Goal: Task Accomplishment & Management: Manage account settings

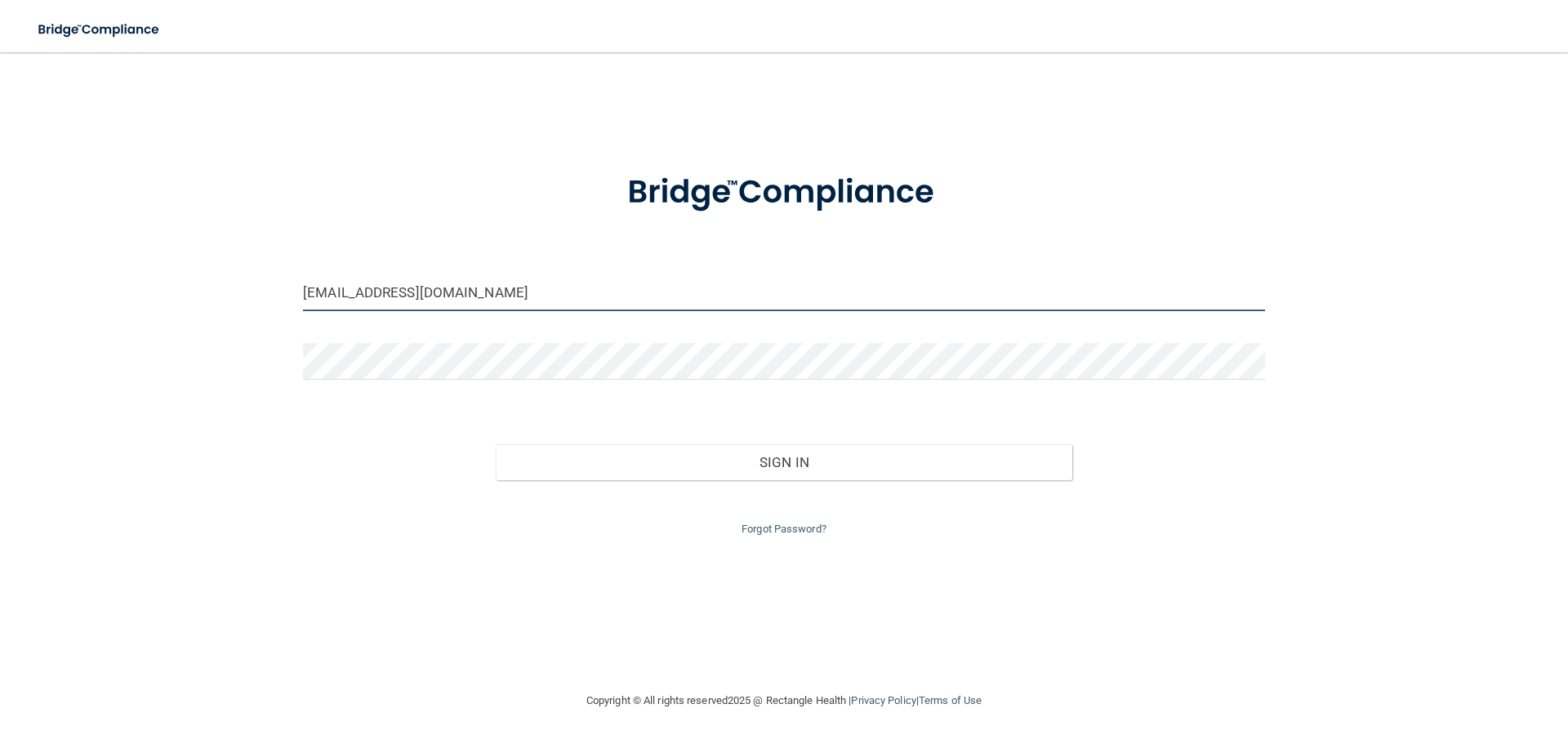
click at [532, 295] on input "[EMAIL_ADDRESS][DOMAIN_NAME]" at bounding box center [784, 293] width 962 height 37
drag, startPoint x: 448, startPoint y: 276, endPoint x: 276, endPoint y: 235, distance: 176.8
click at [276, 235] on div "[EMAIL_ADDRESS][DOMAIN_NAME] Invalid email/password. You don't have permission …" at bounding box center [784, 371] width 1503 height 606
type input "[EMAIL_ADDRESS][DOMAIN_NAME]"
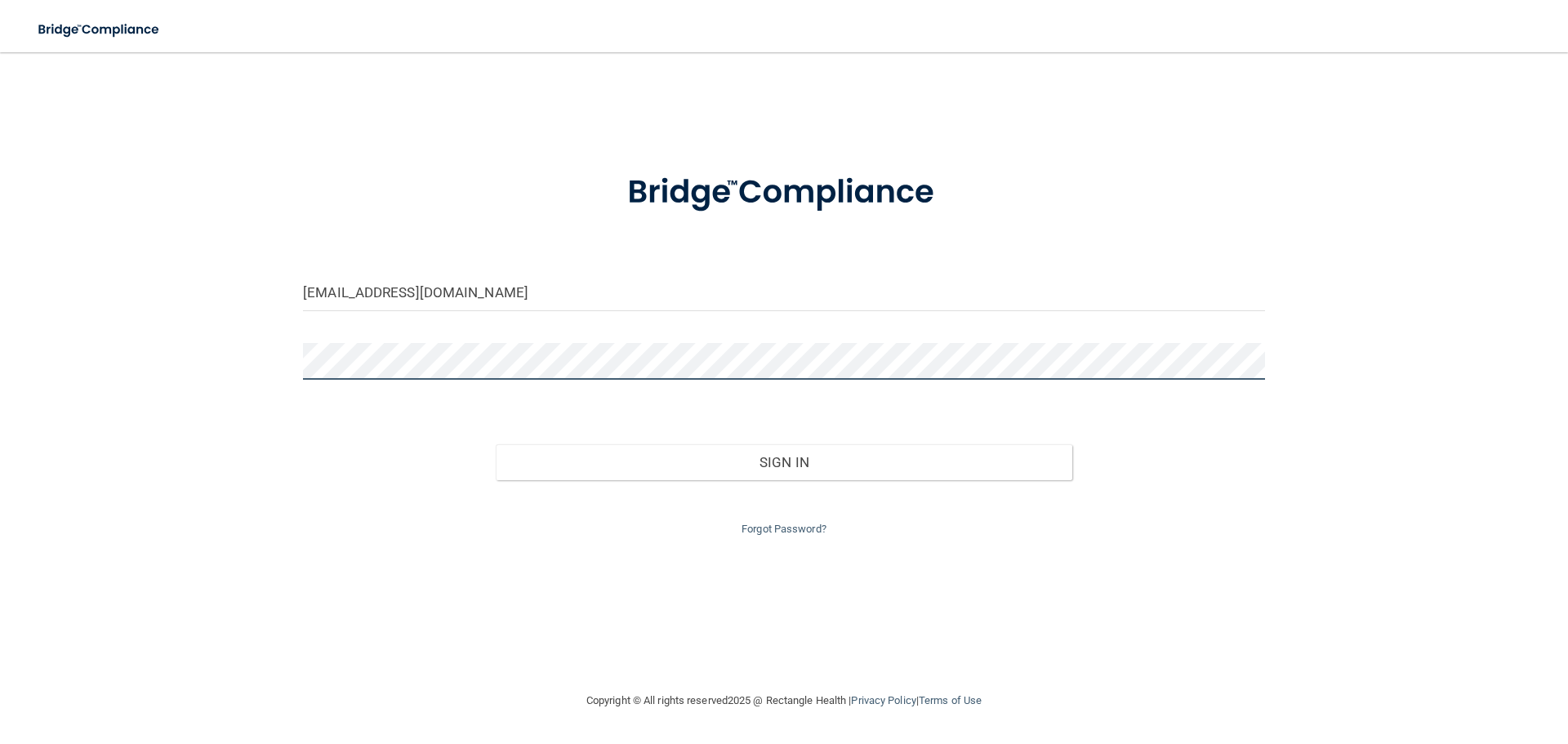
click at [198, 382] on div "[EMAIL_ADDRESS][DOMAIN_NAME] Invalid email/password. You don't have permission …" at bounding box center [784, 371] width 1503 height 606
click at [495, 444] on button "Sign In" at bounding box center [784, 463] width 577 height 36
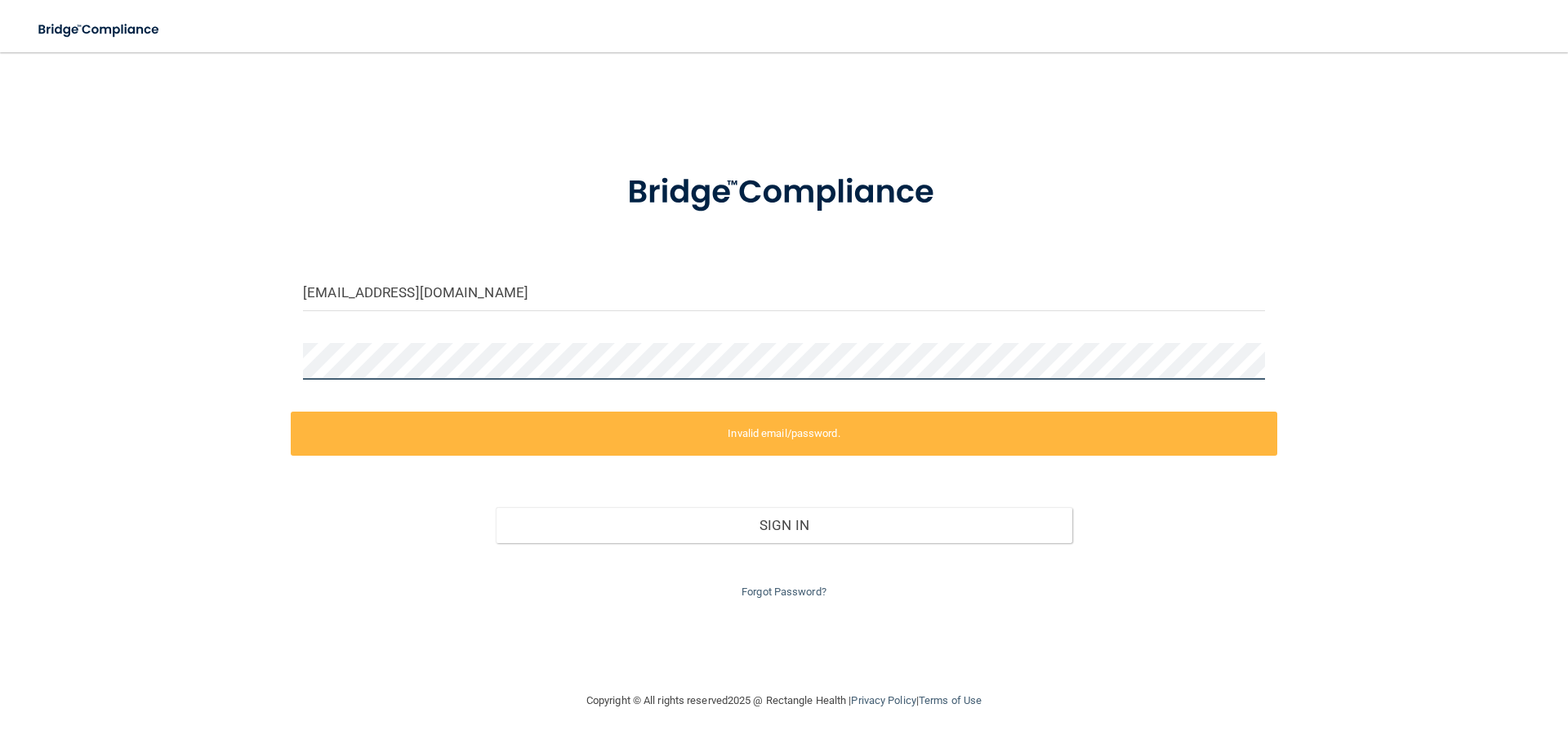
click at [250, 363] on div "[EMAIL_ADDRESS][DOMAIN_NAME] Invalid email/password. You don't have permission …" at bounding box center [784, 371] width 1503 height 606
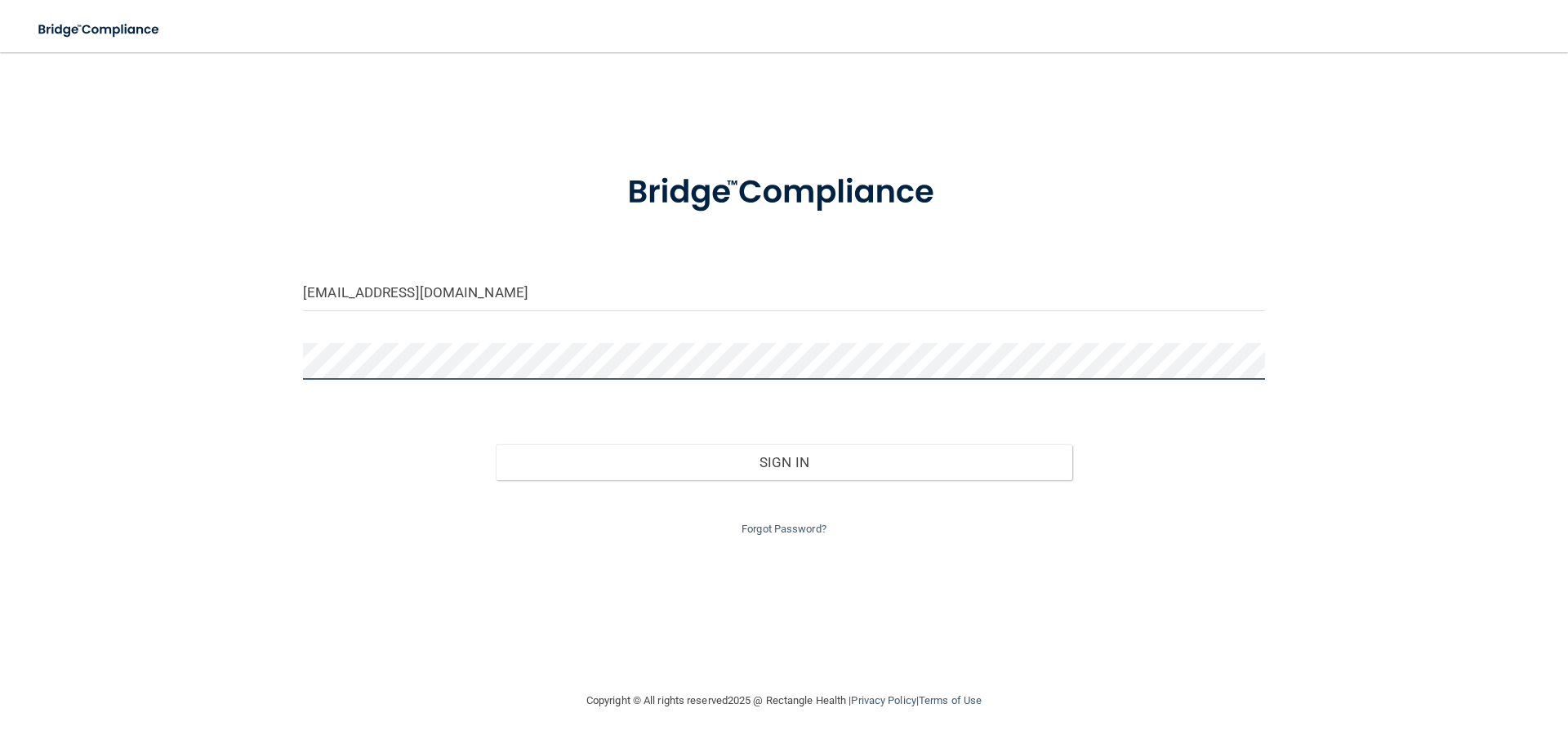
click at [495, 444] on button "Sign In" at bounding box center [784, 463] width 577 height 36
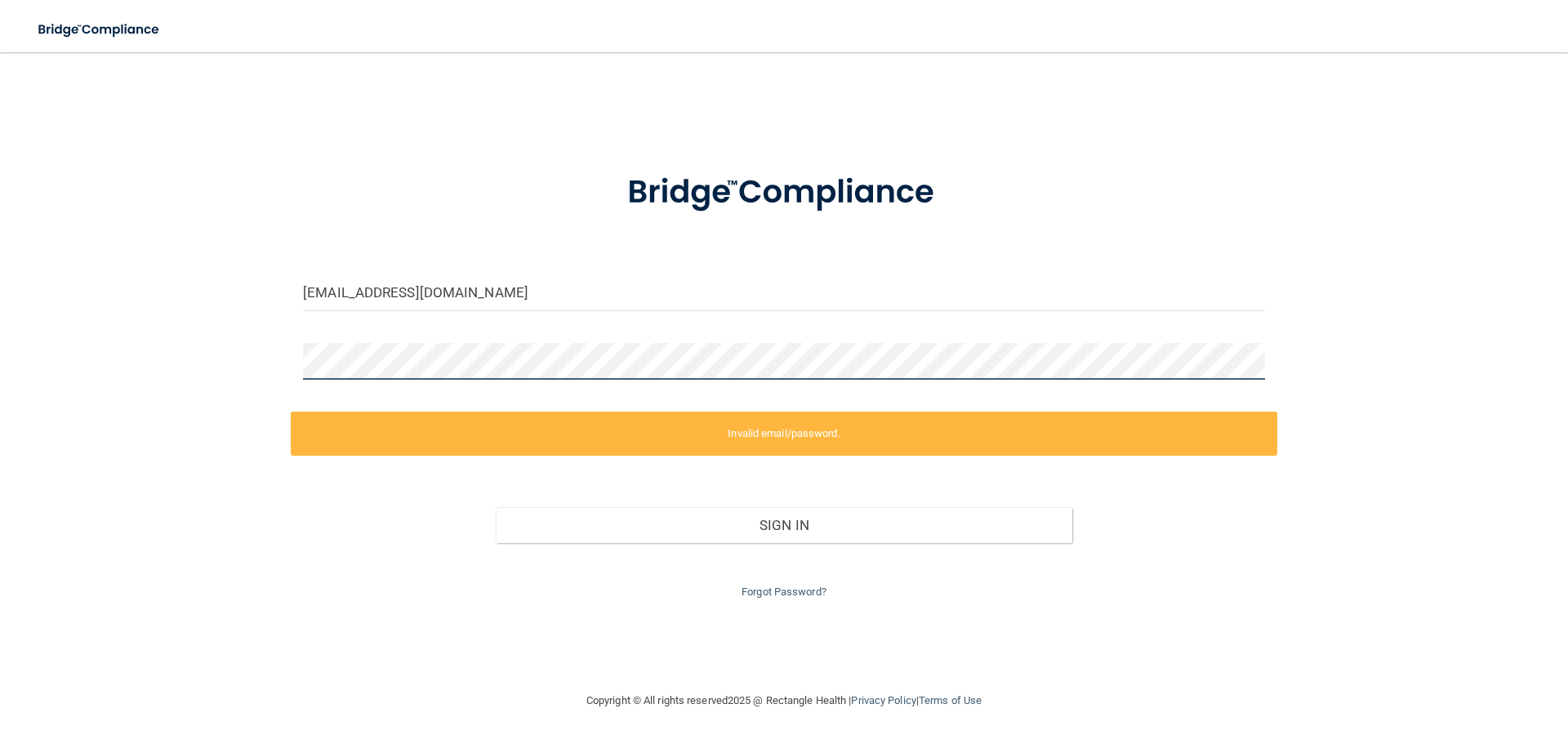
click at [495, 506] on button "Sign In" at bounding box center [784, 525] width 577 height 36
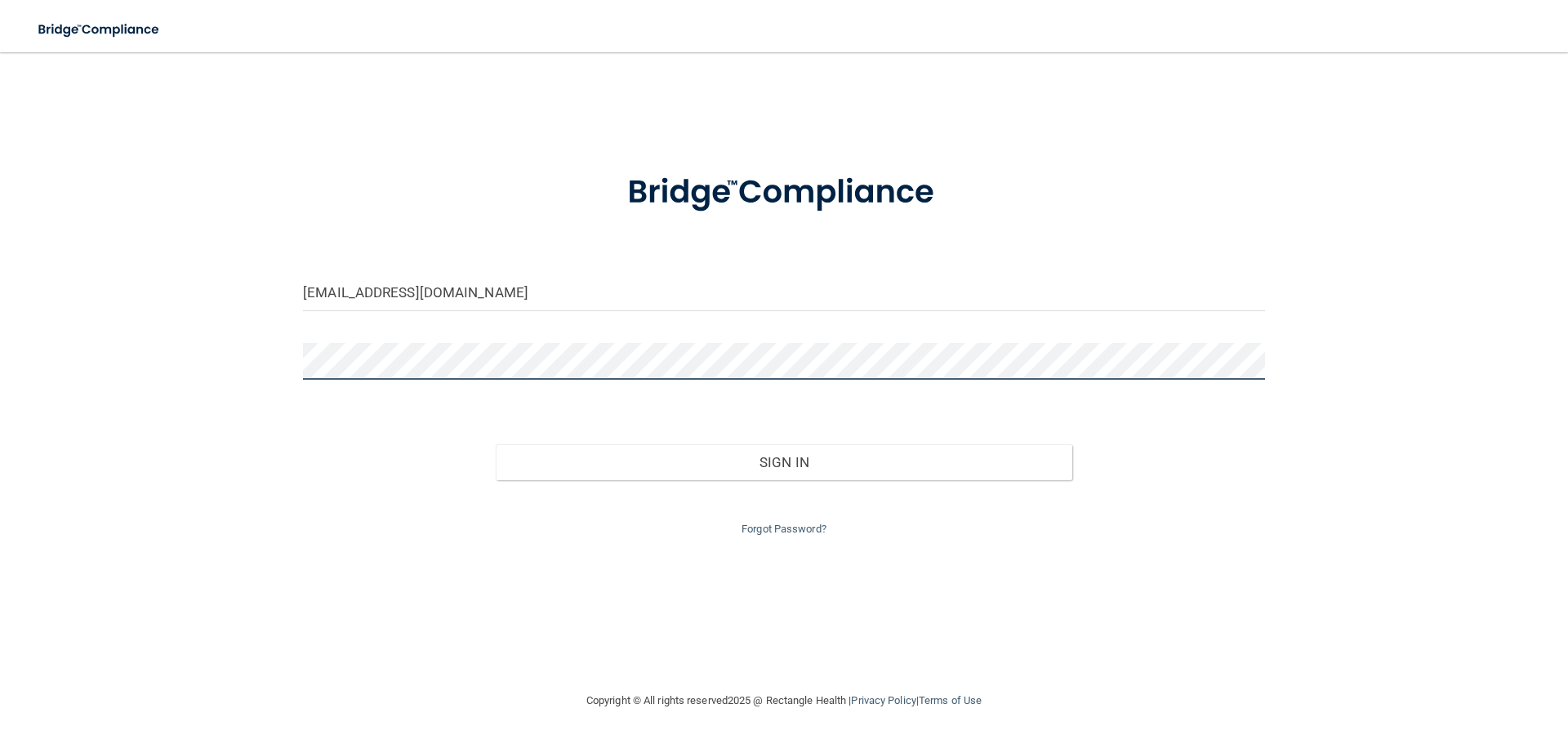
click at [495, 444] on button "Sign In" at bounding box center [784, 463] width 577 height 36
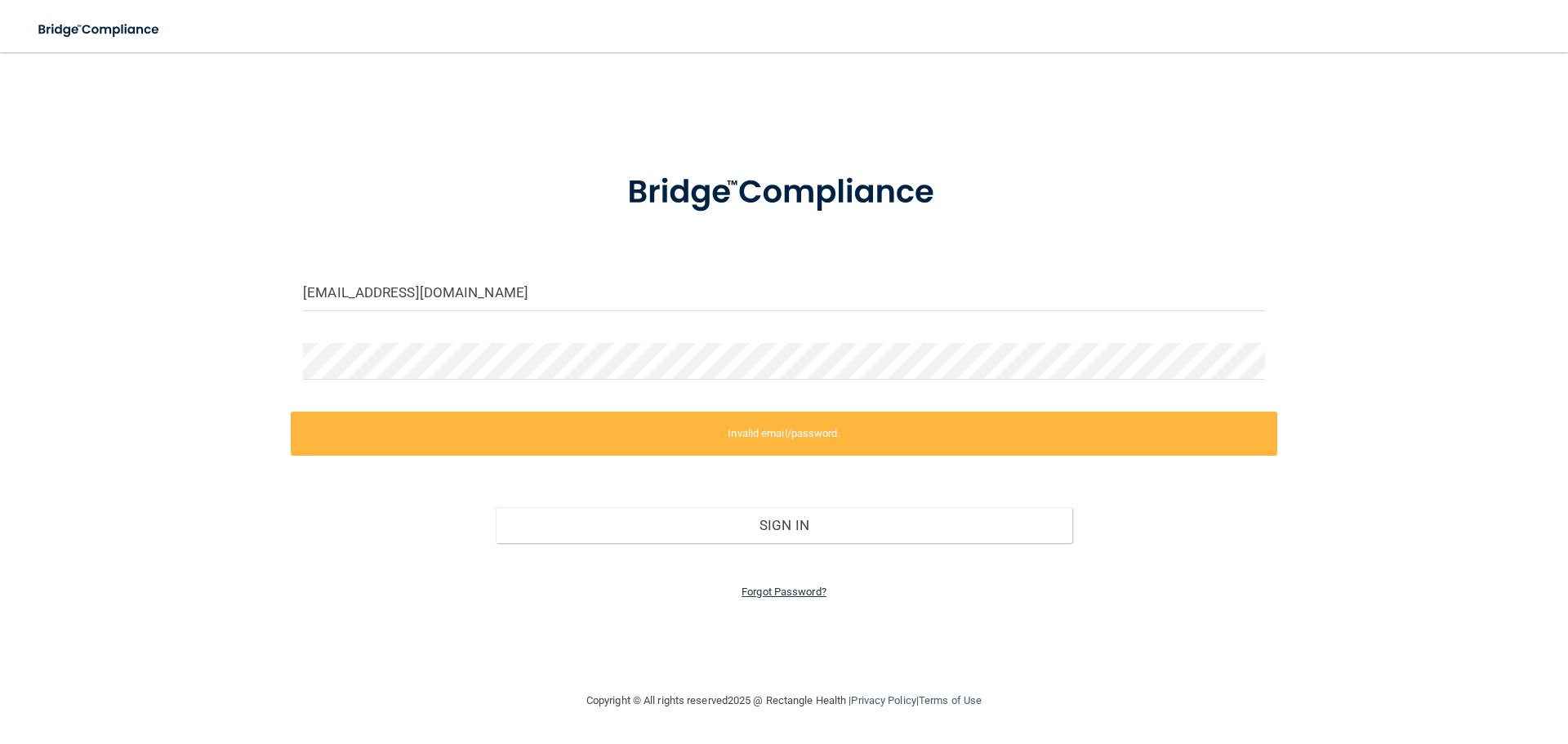
click at [774, 592] on link "Forgot Password?" at bounding box center [784, 591] width 85 height 12
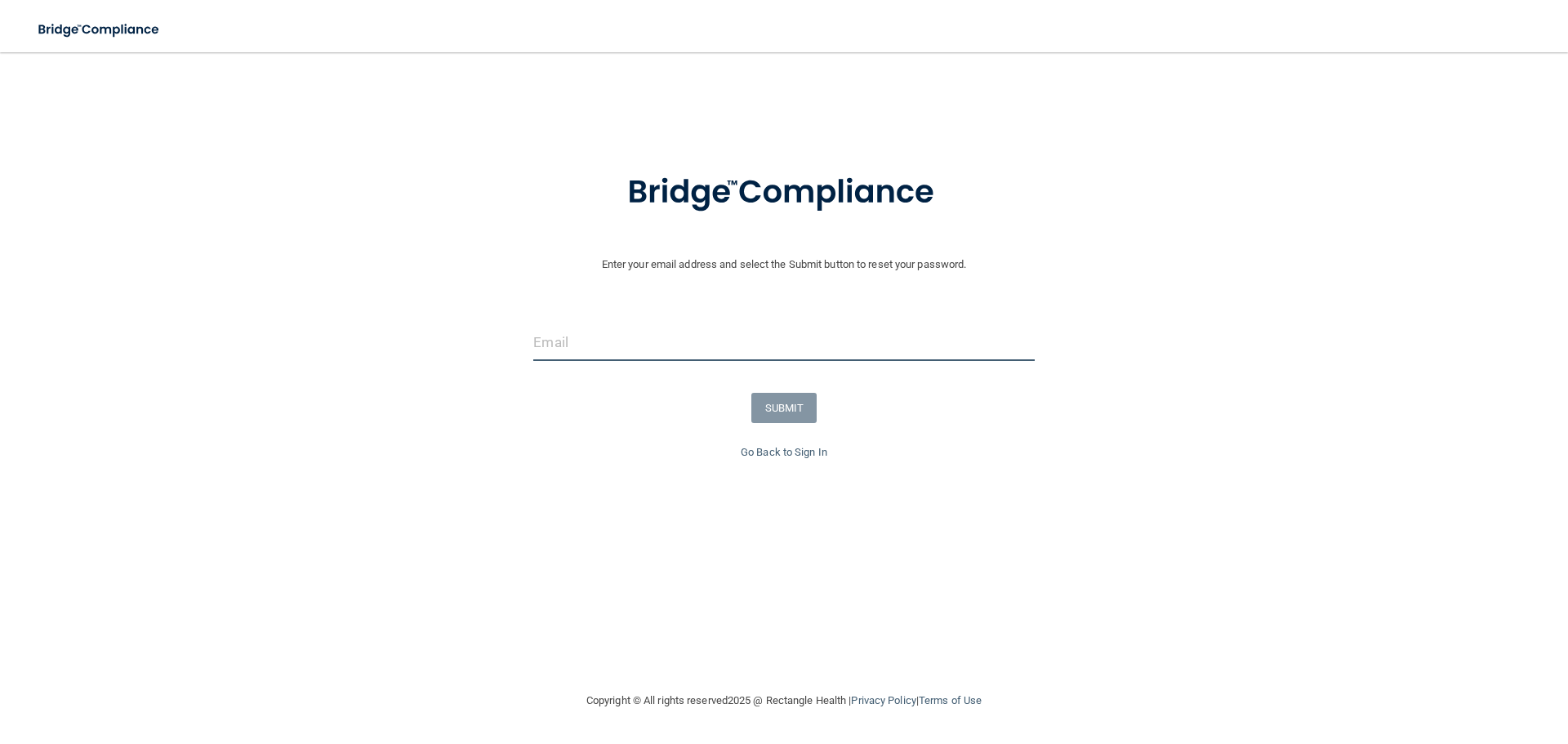
click at [577, 343] on input "email" at bounding box center [784, 342] width 501 height 37
type input "[EMAIL_ADDRESS][DOMAIN_NAME]"
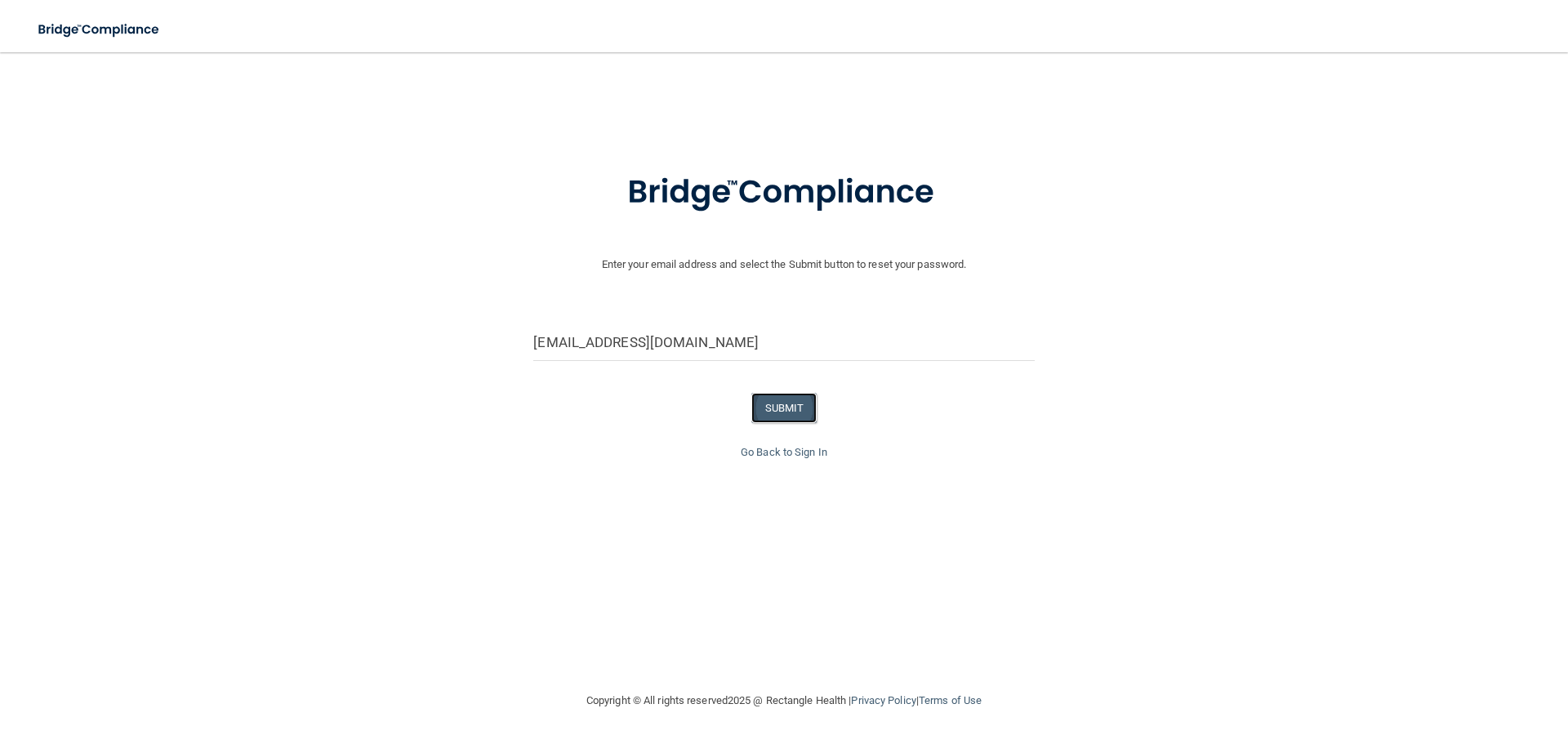
drag, startPoint x: 779, startPoint y: 410, endPoint x: 793, endPoint y: 409, distance: 14.0
click at [785, 410] on button "SUBMIT" at bounding box center [784, 408] width 66 height 31
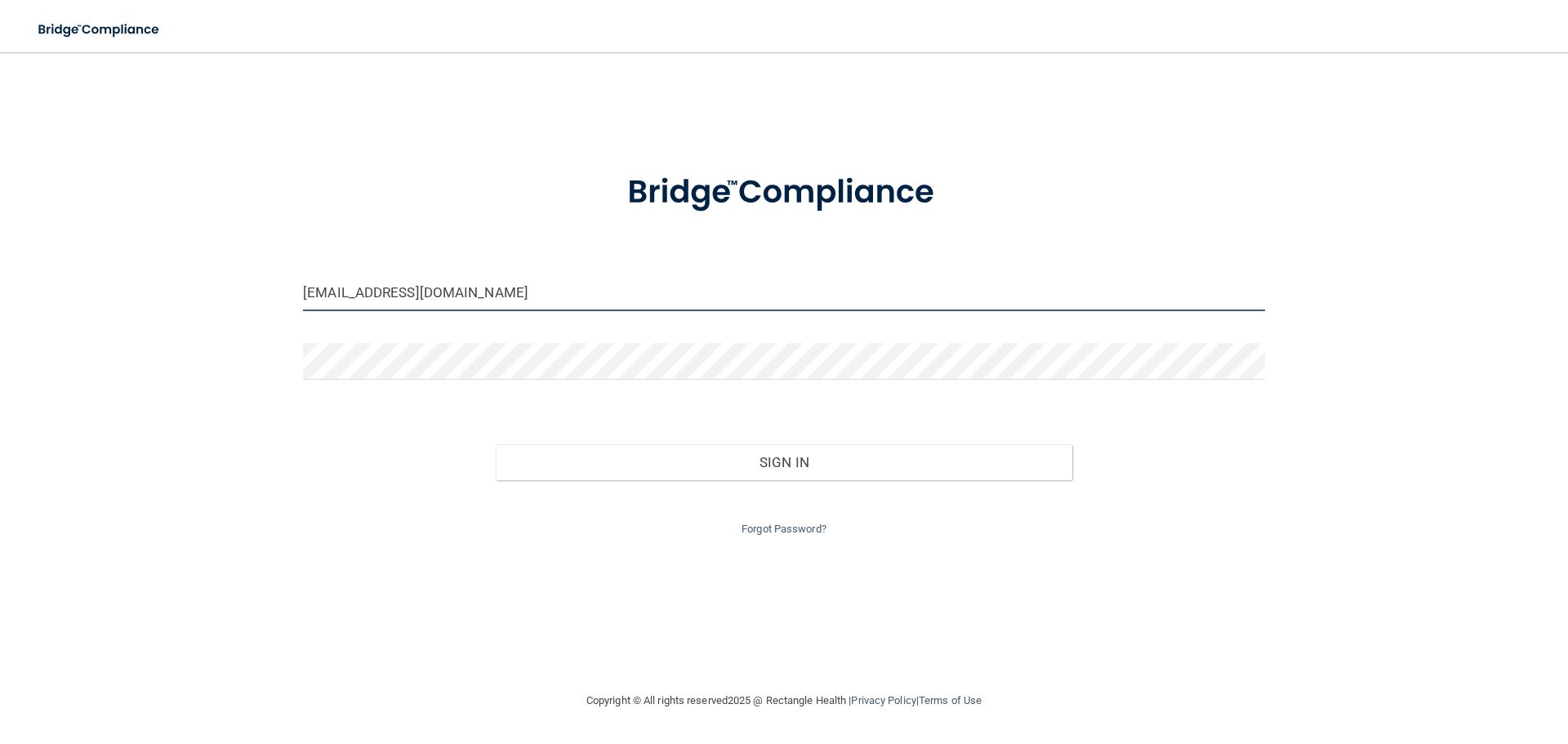
drag, startPoint x: 542, startPoint y: 301, endPoint x: 154, endPoint y: 262, distance: 390.0
click at [161, 275] on div "[EMAIL_ADDRESS][DOMAIN_NAME] Invalid email/password. You don't have permission …" at bounding box center [784, 371] width 1503 height 606
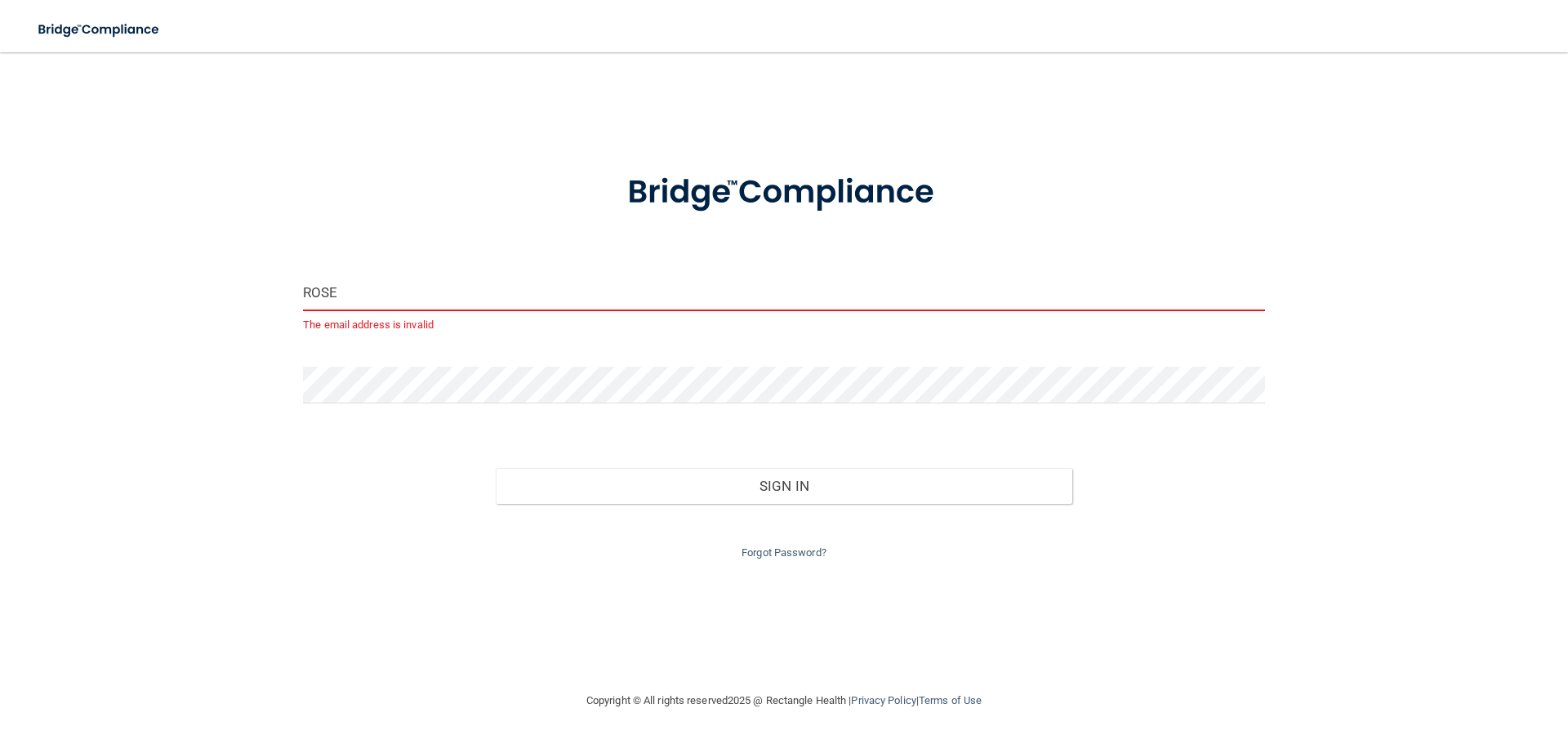
type input "[EMAIL_ADDRESS][DOMAIN_NAME]"
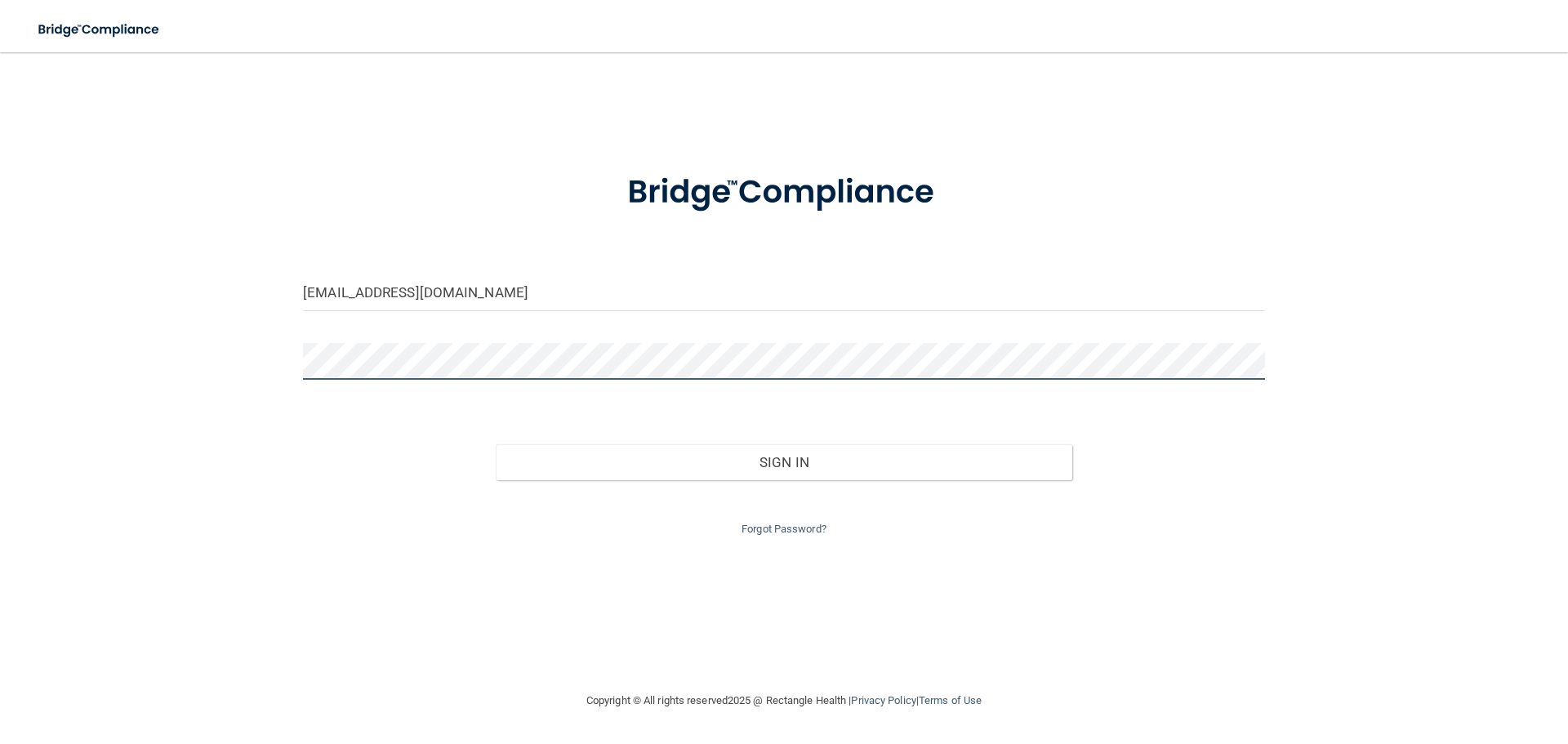
click at [178, 359] on div "[EMAIL_ADDRESS][DOMAIN_NAME] Invalid email/password. You don't have permission …" at bounding box center [784, 371] width 1503 height 606
click at [495, 444] on button "Sign In" at bounding box center [784, 463] width 577 height 36
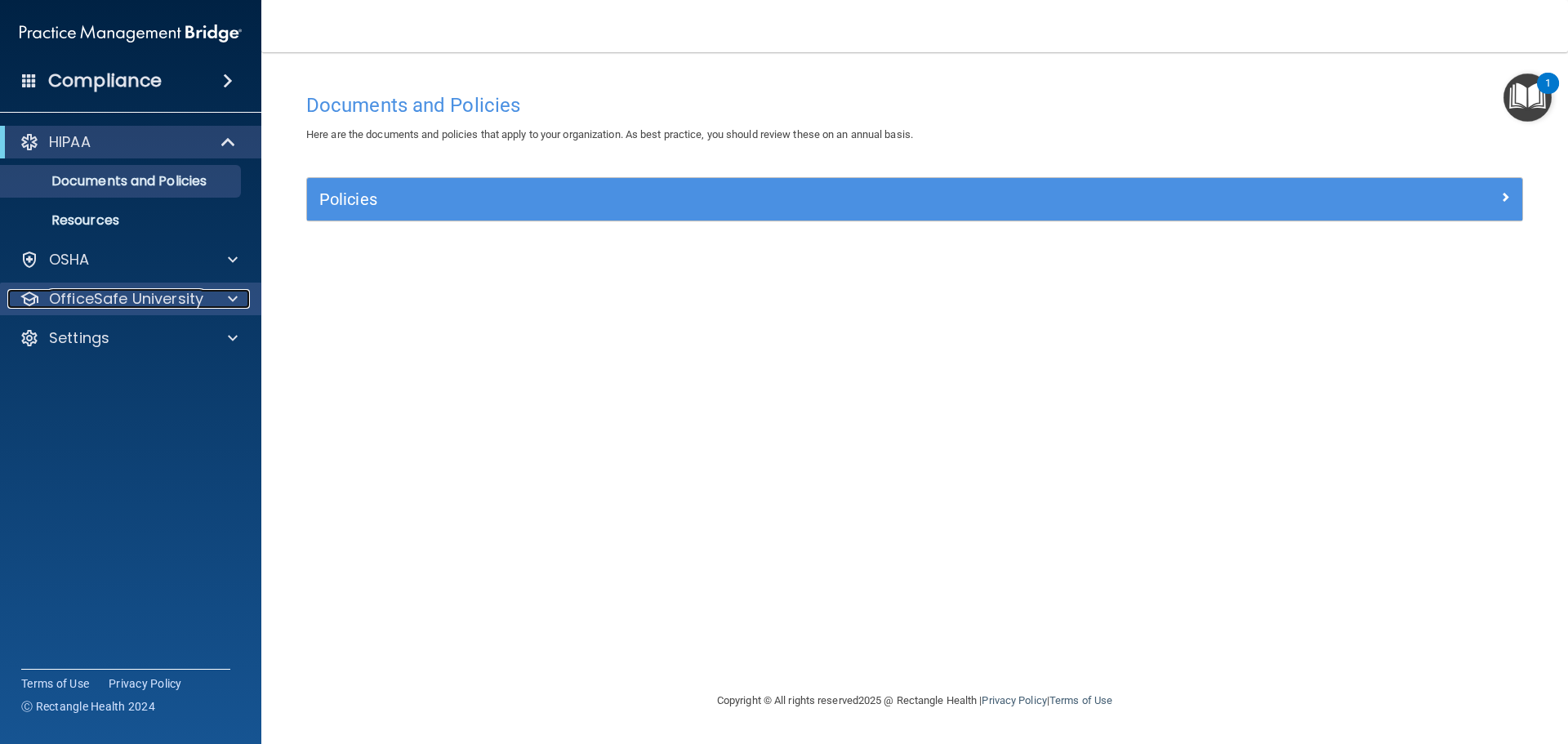
click at [93, 303] on p "OfficeSafe University" at bounding box center [126, 299] width 155 height 20
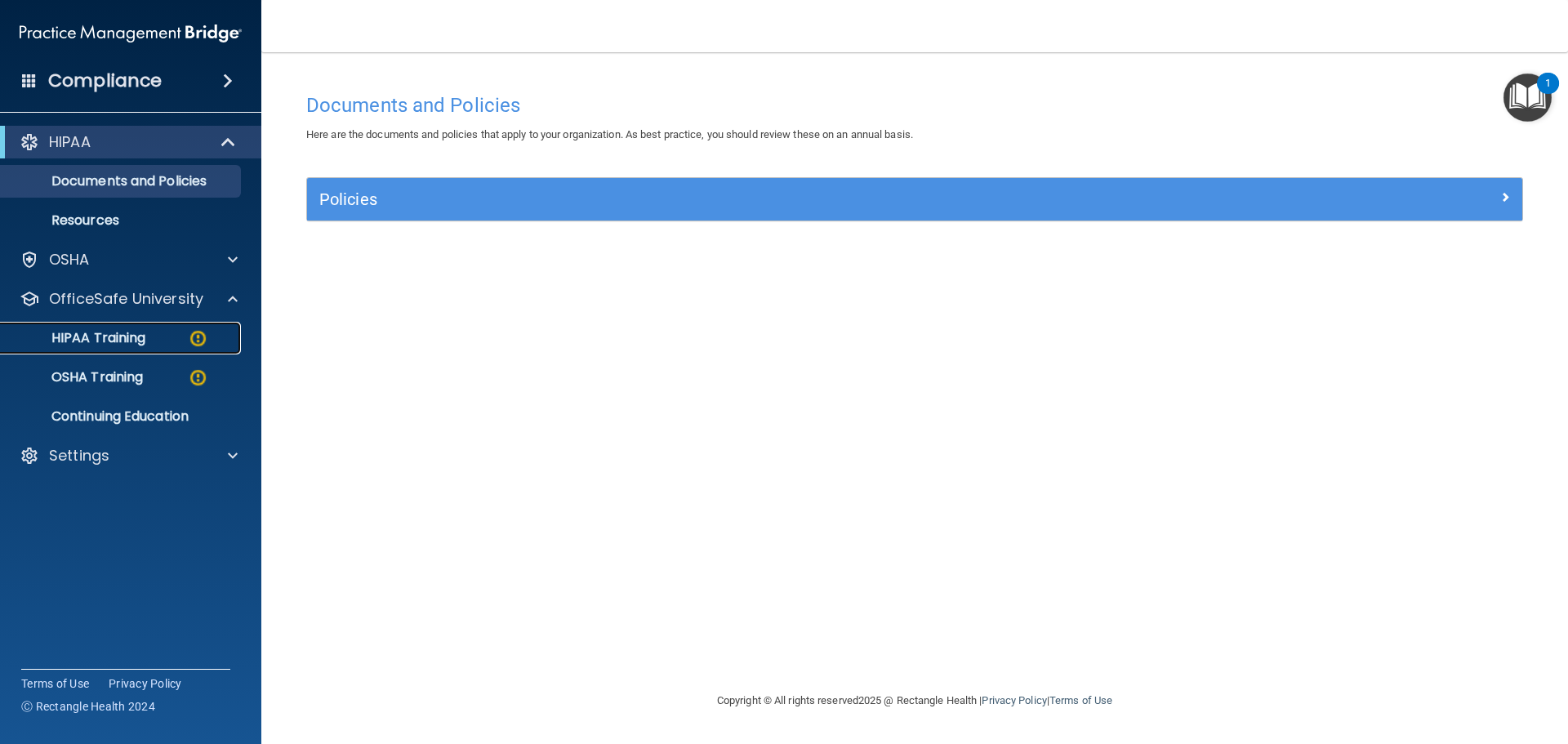
click at [141, 333] on p "HIPAA Training" at bounding box center [77, 338] width 135 height 16
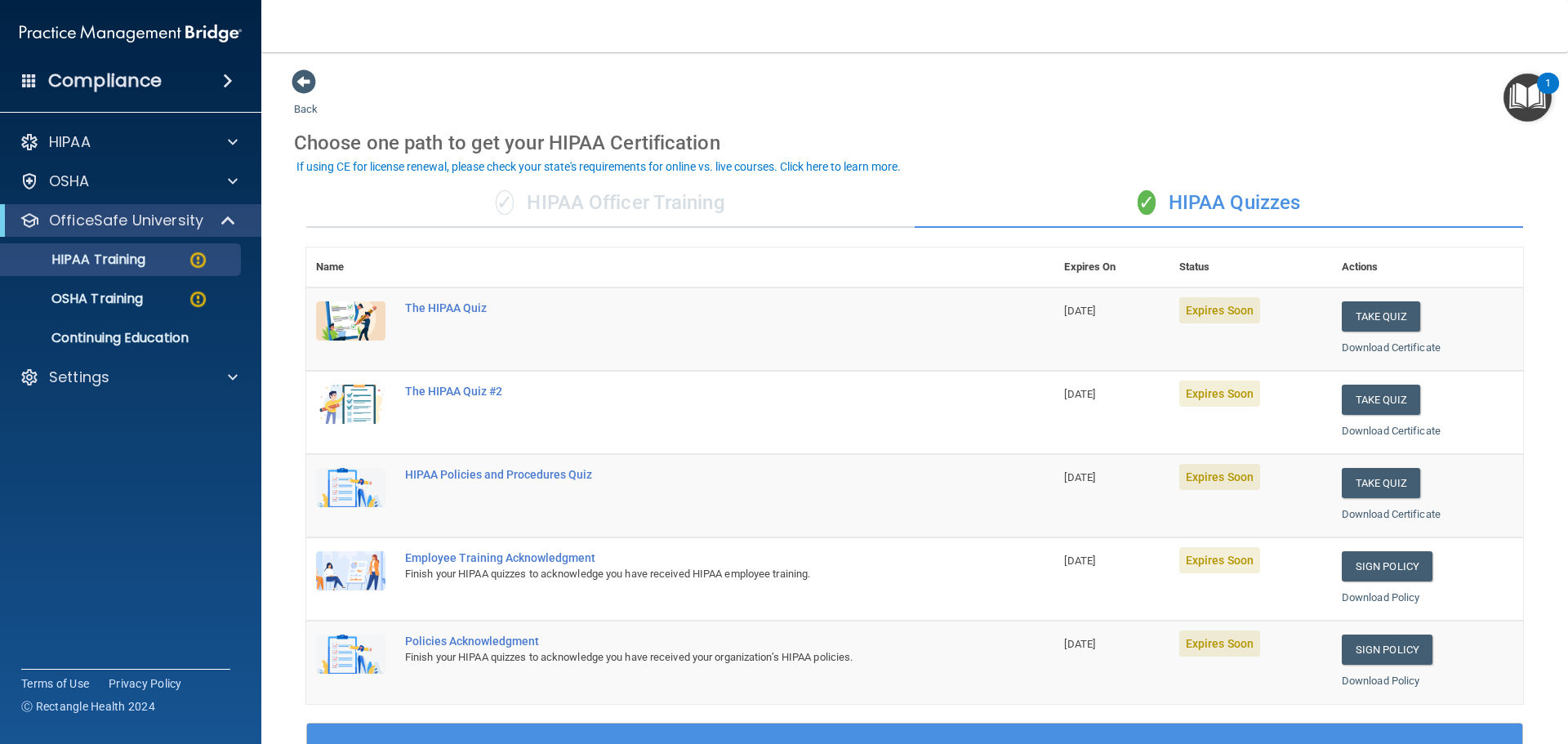
click at [584, 197] on div "✓ HIPAA Officer Training" at bounding box center [611, 202] width 609 height 49
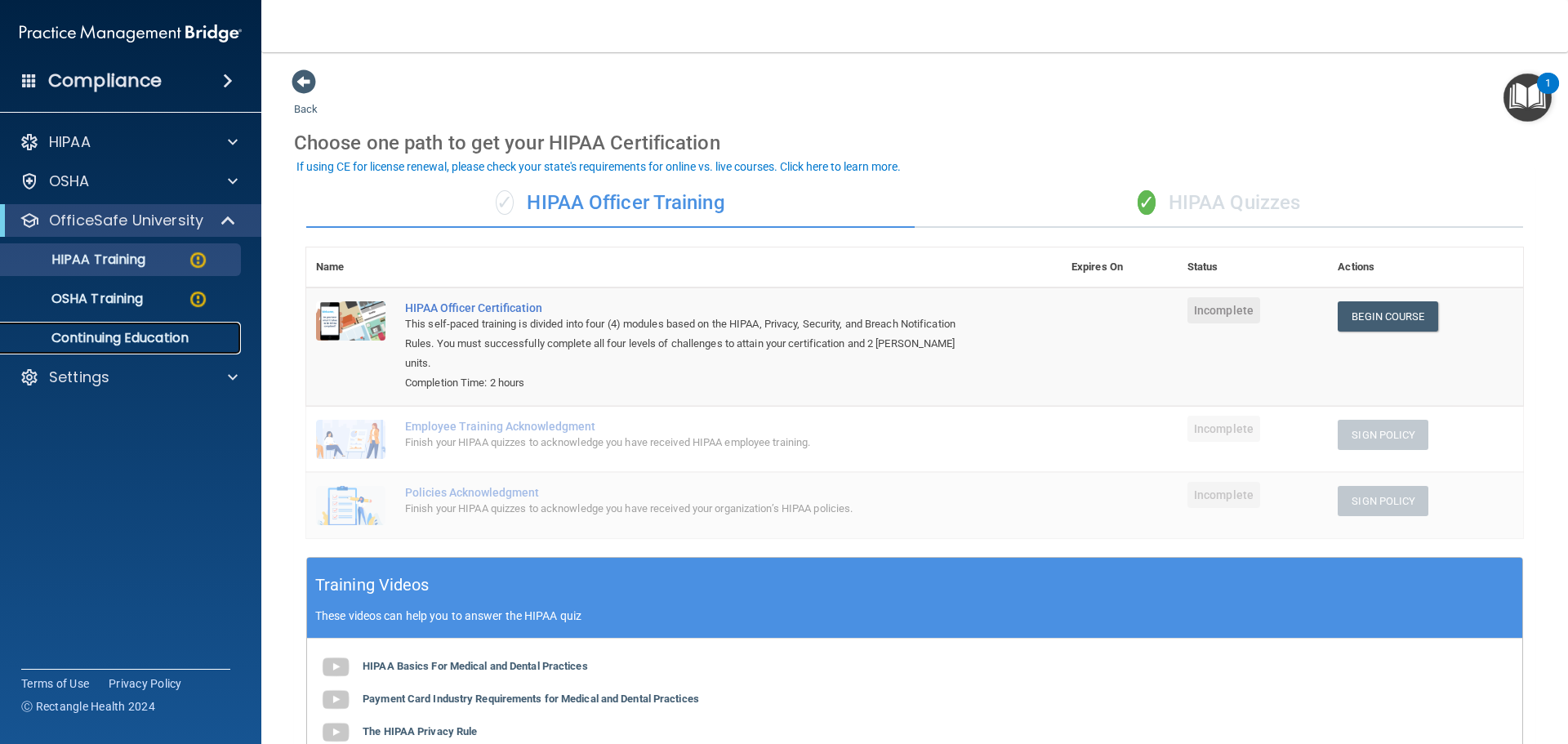
click at [111, 338] on p "Continuing Education" at bounding box center [122, 338] width 223 height 16
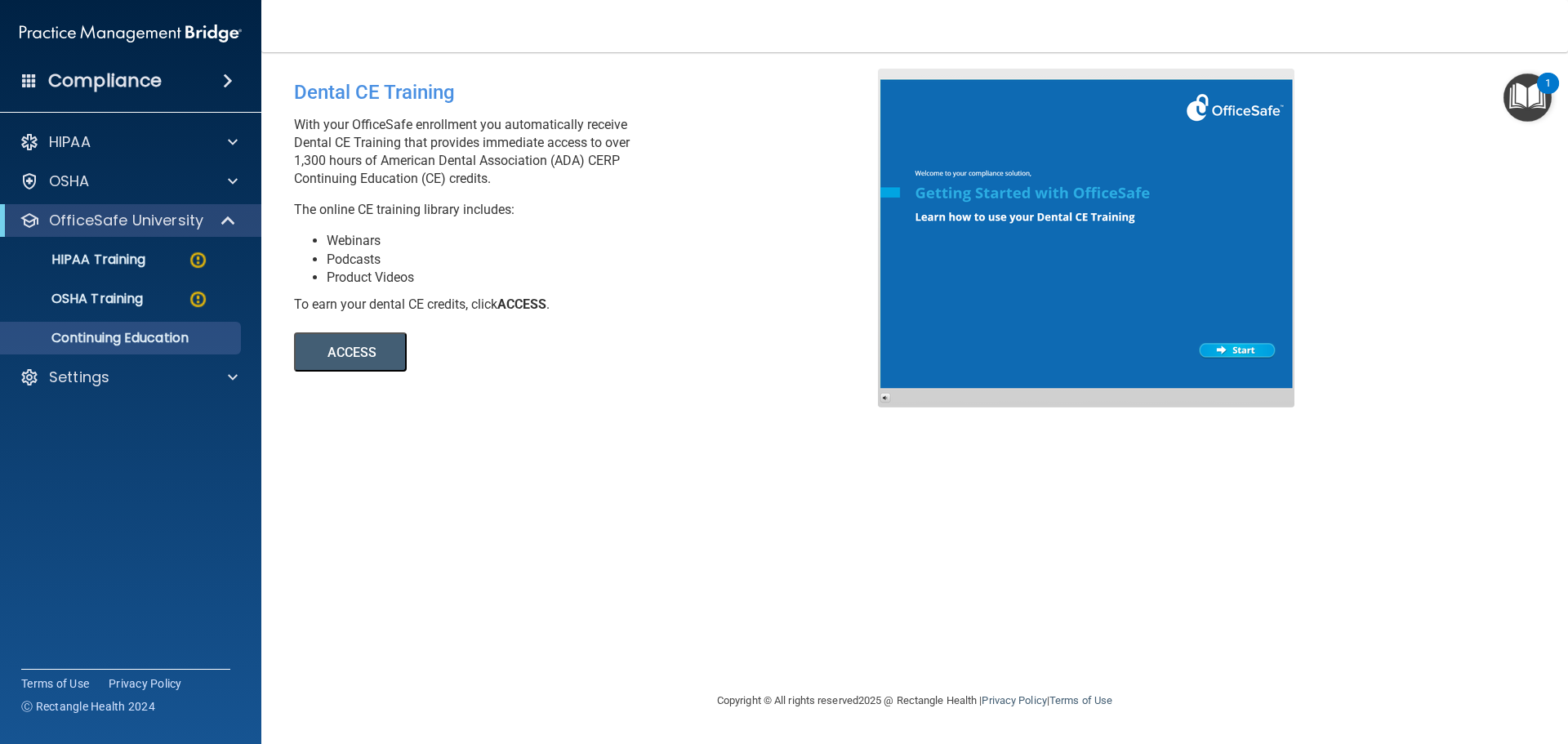
click at [366, 354] on button "ACCESS" at bounding box center [350, 351] width 113 height 39
click at [64, 377] on p "Settings" at bounding box center [78, 377] width 60 height 20
click at [84, 419] on p "My Account" at bounding box center [122, 416] width 223 height 16
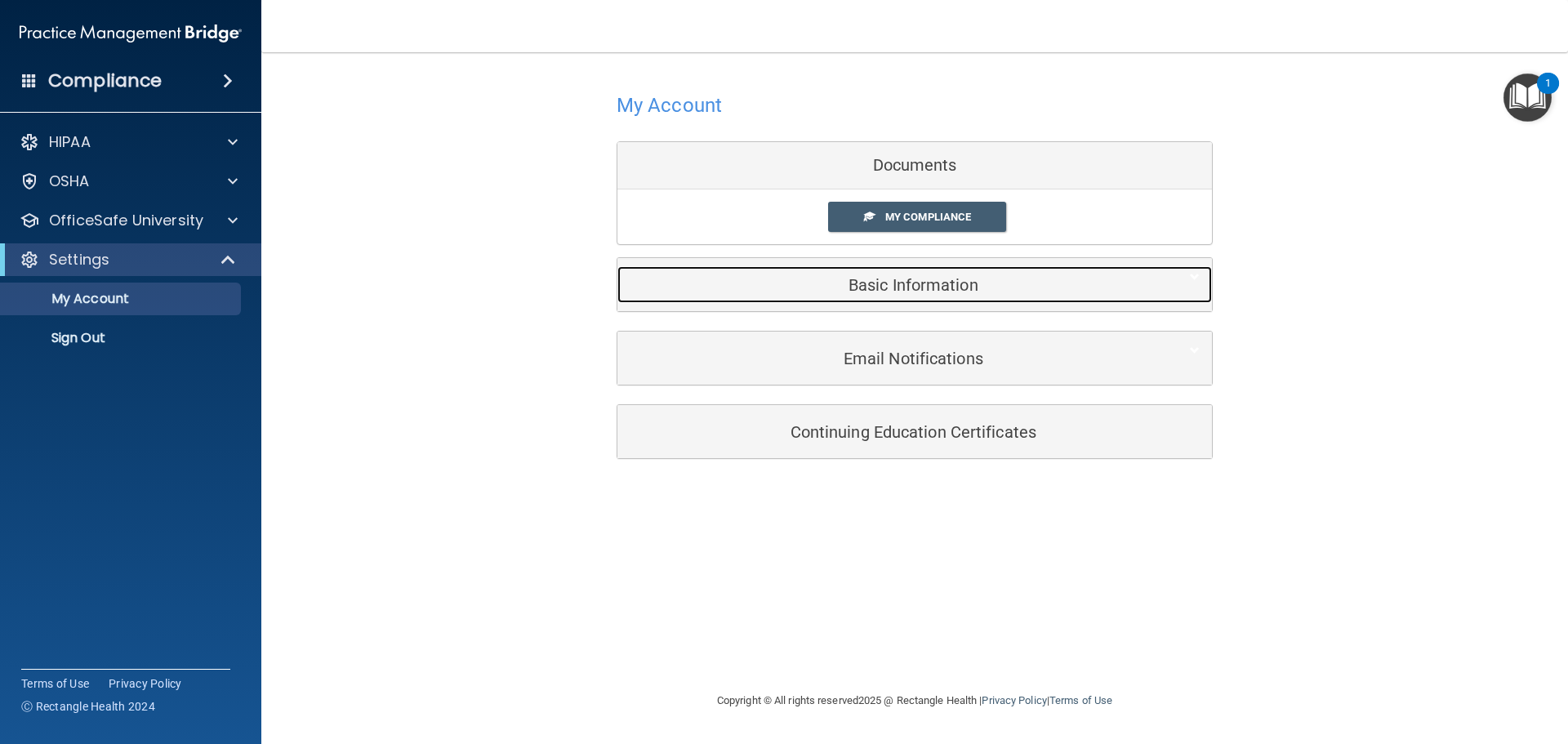
click at [913, 288] on h5 "Basic Information" at bounding box center [889, 284] width 520 height 18
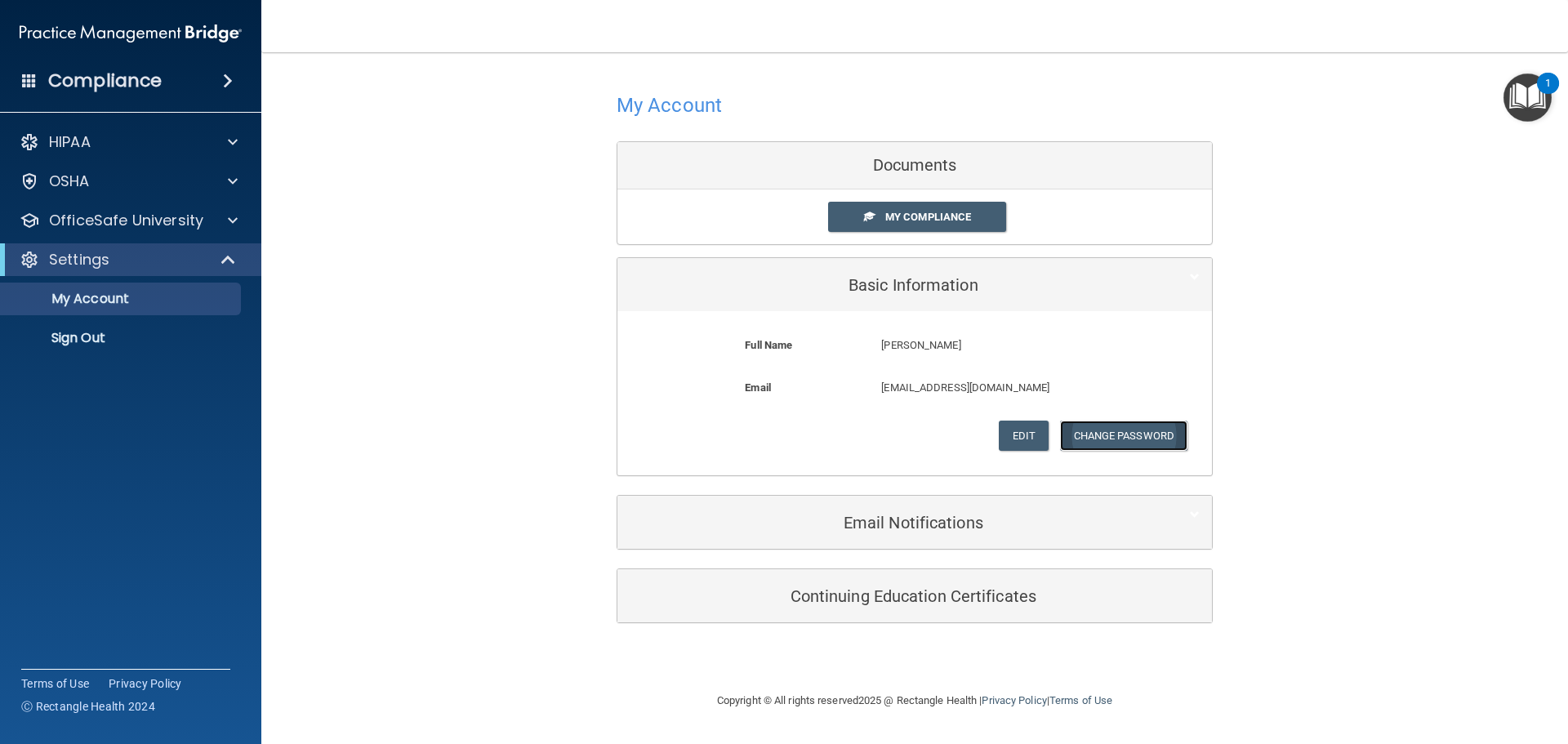
click at [1101, 431] on button "Change Password" at bounding box center [1124, 436] width 128 height 31
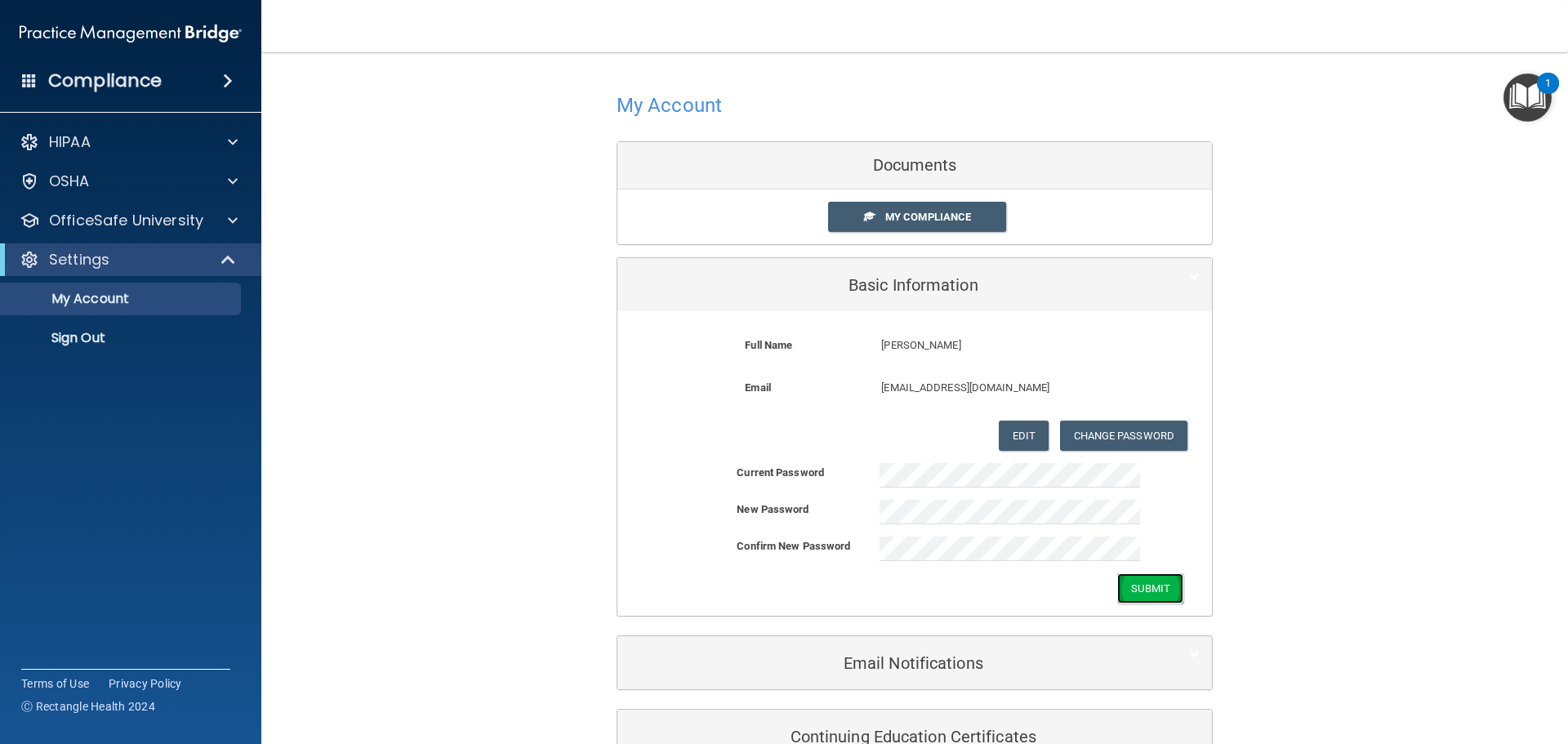
click at [1160, 589] on button "Submit" at bounding box center [1150, 589] width 66 height 31
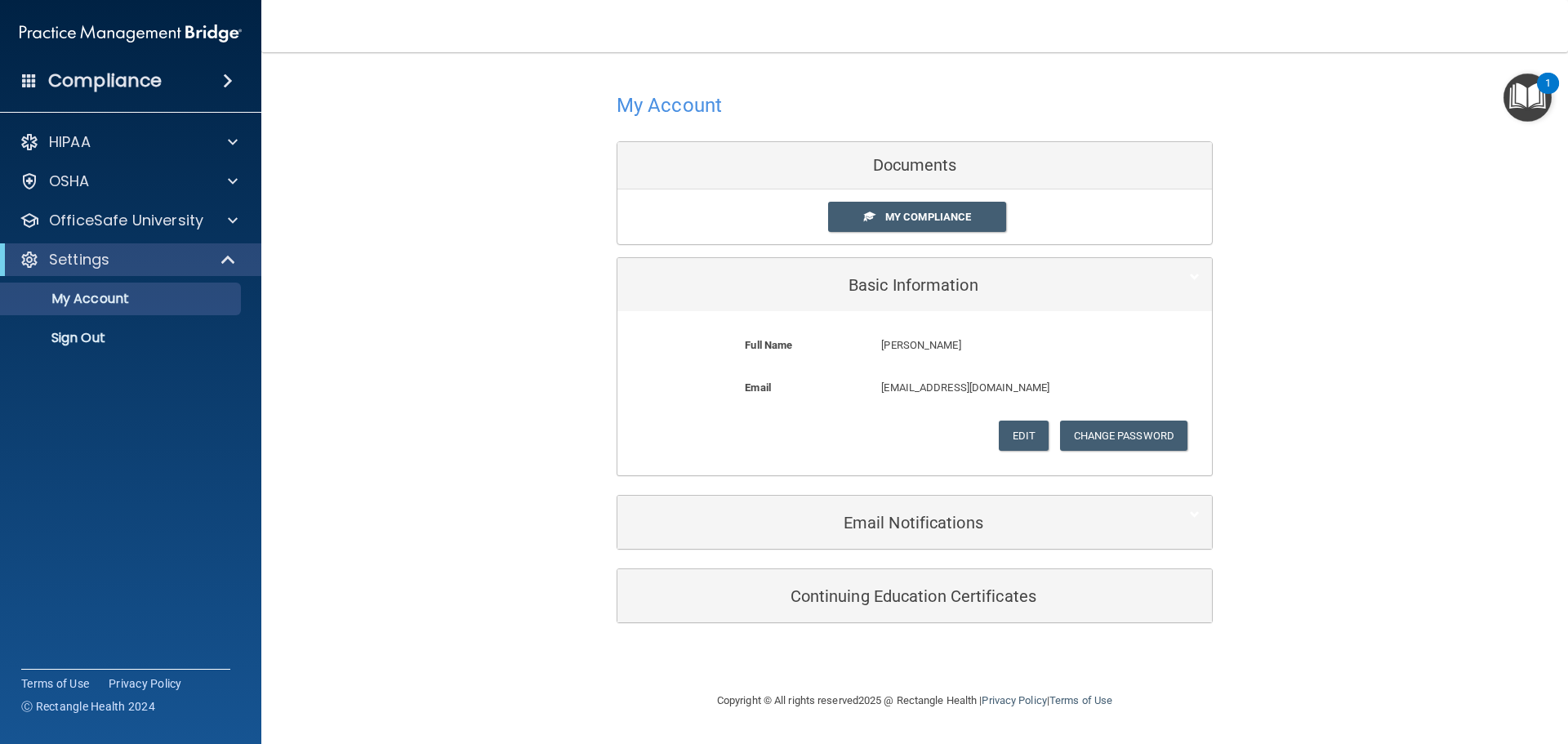
click at [1528, 103] on img "Open Resource Center, 1 new notification" at bounding box center [1528, 97] width 48 height 48
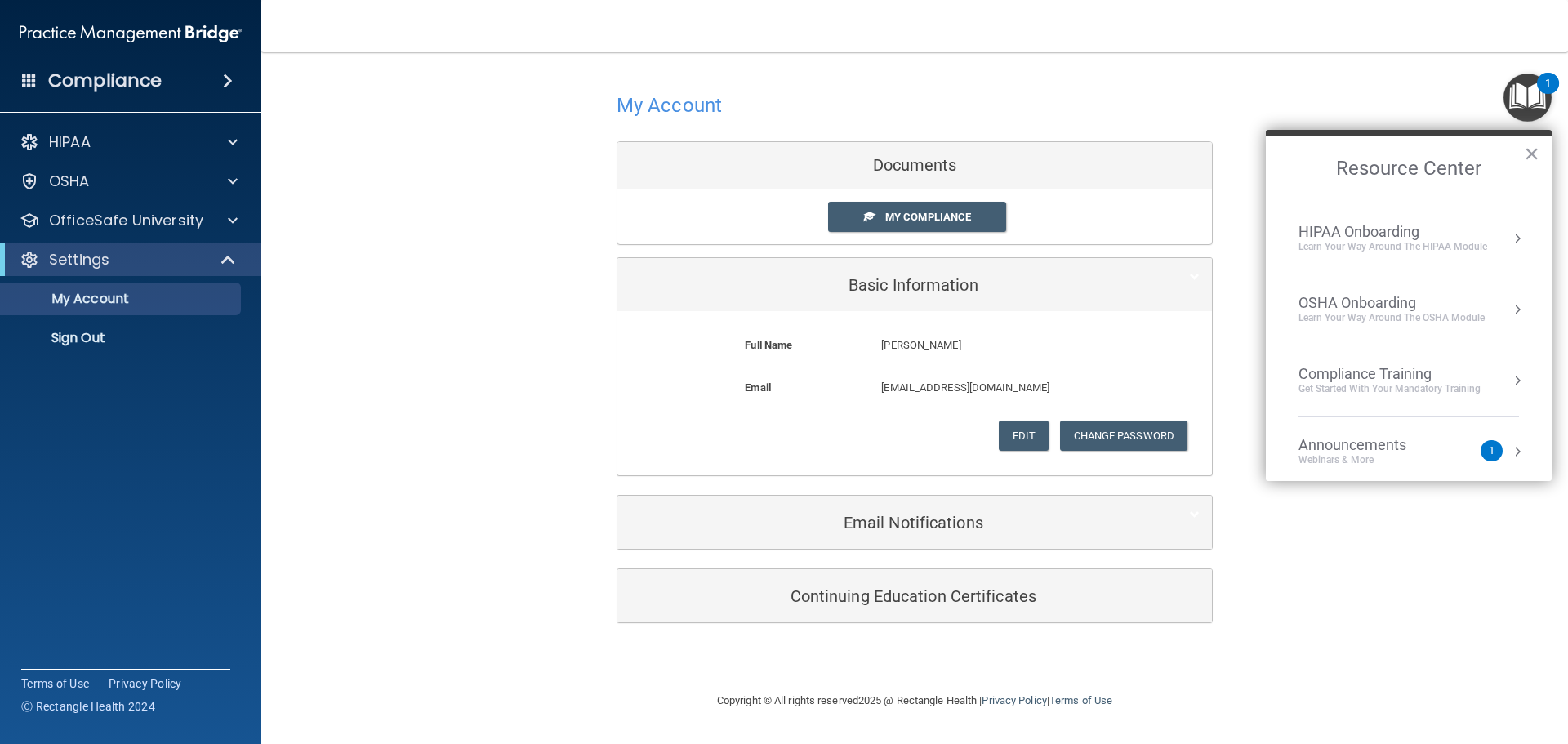
click at [1489, 450] on div "1" at bounding box center [1492, 450] width 6 height 0
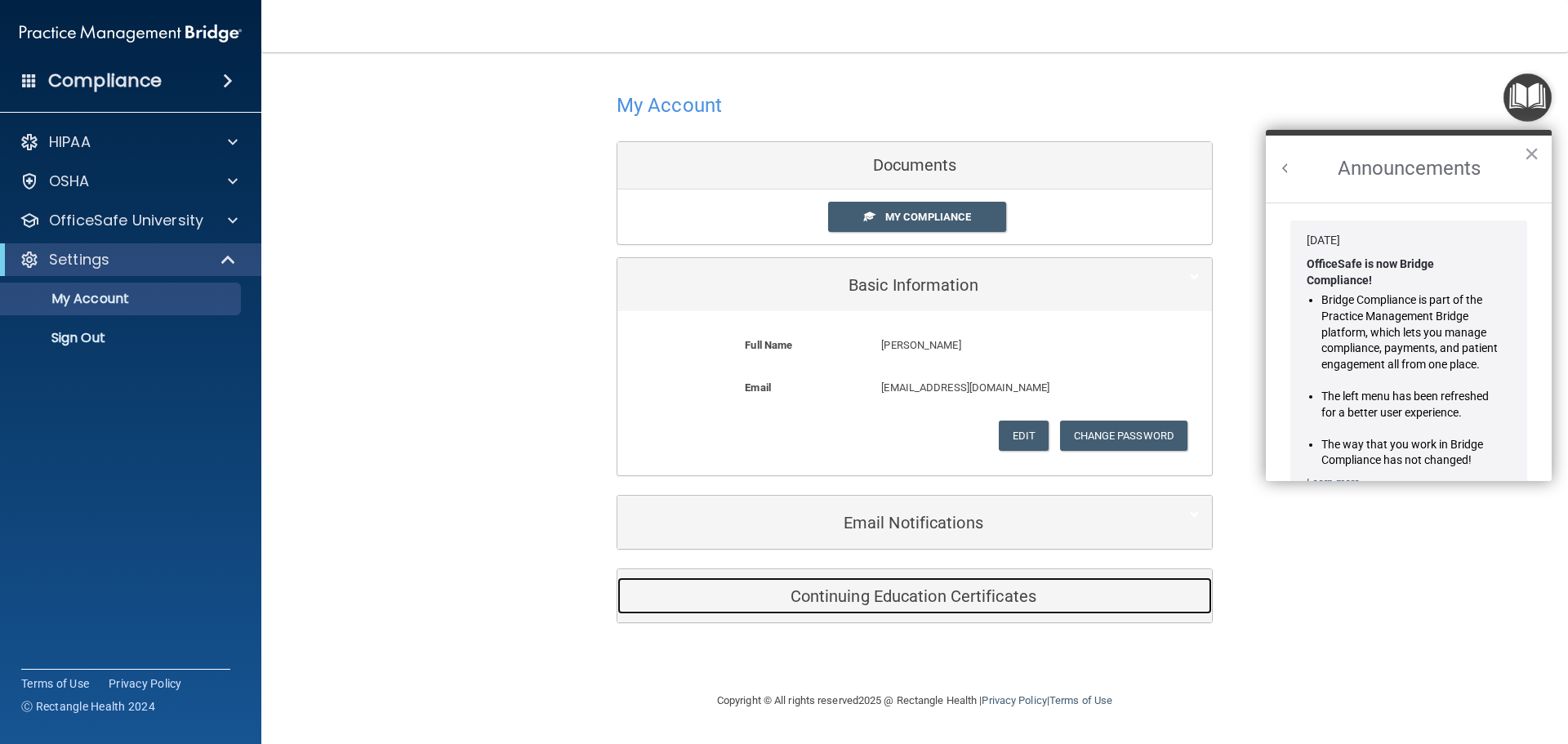
click at [964, 601] on h5 "Continuing Education Certificates" at bounding box center [889, 595] width 520 height 18
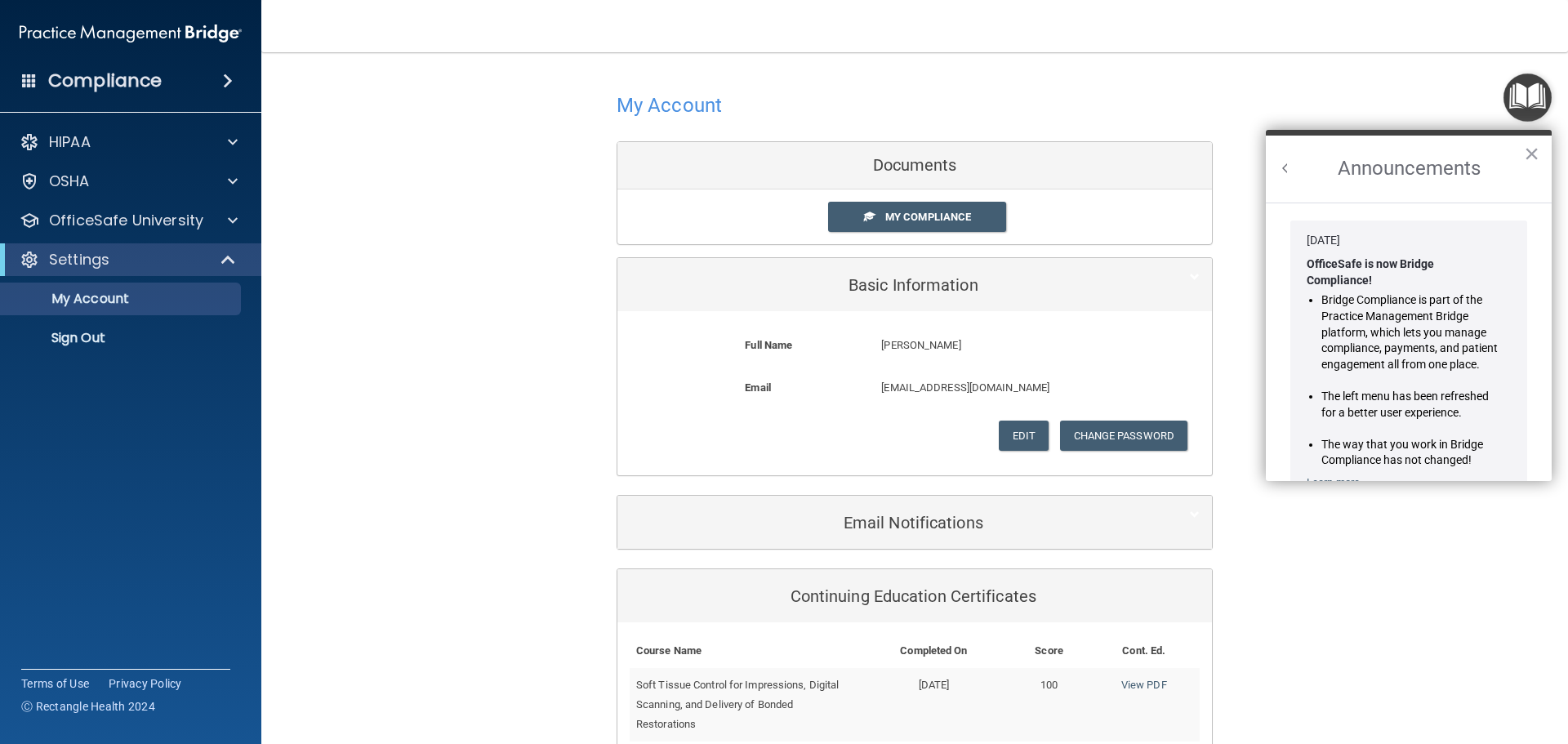
click at [118, 76] on h4 "Compliance" at bounding box center [104, 81] width 114 height 23
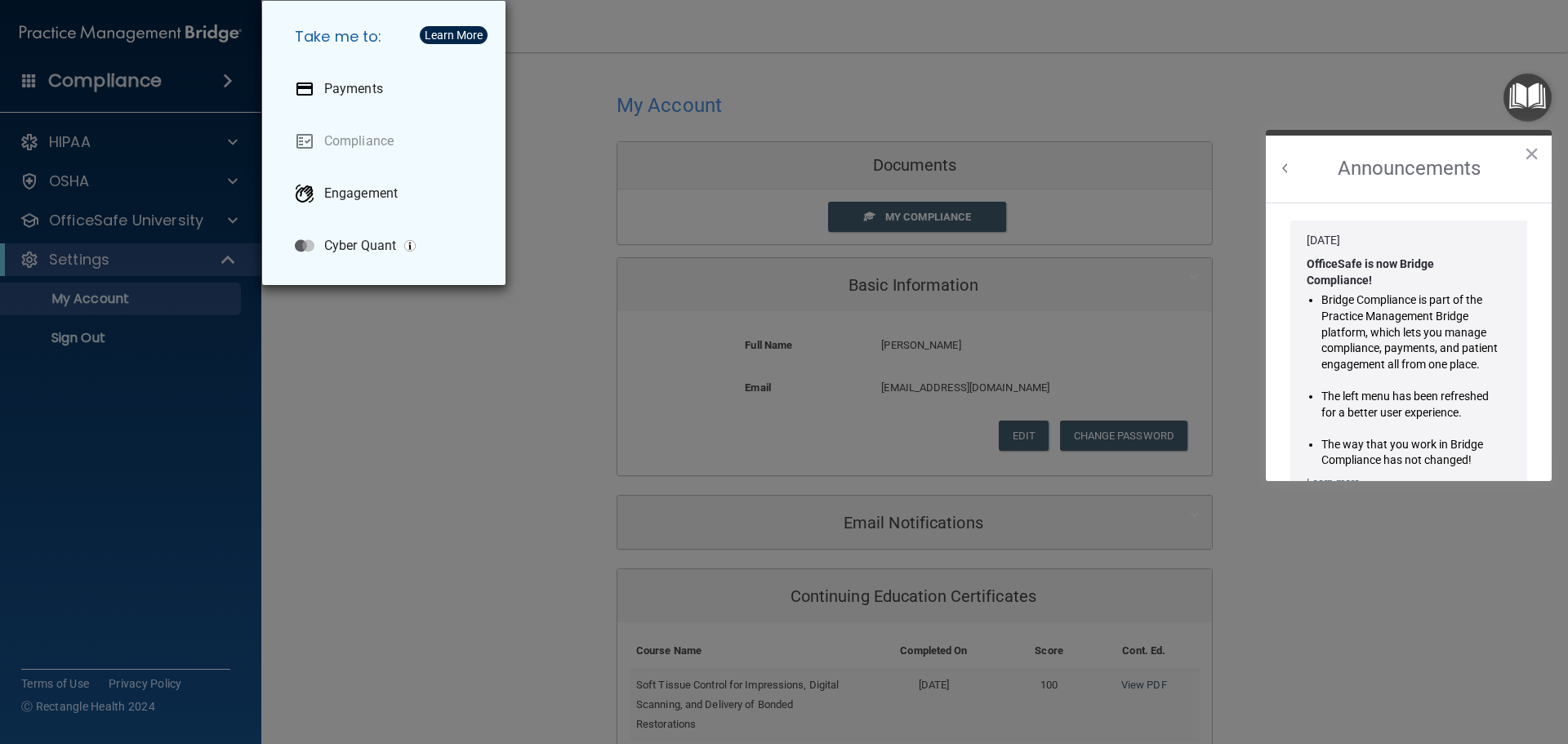
click at [368, 424] on div "Take me to: Payments Compliance Engagement Cyber Quant" at bounding box center [784, 372] width 1568 height 744
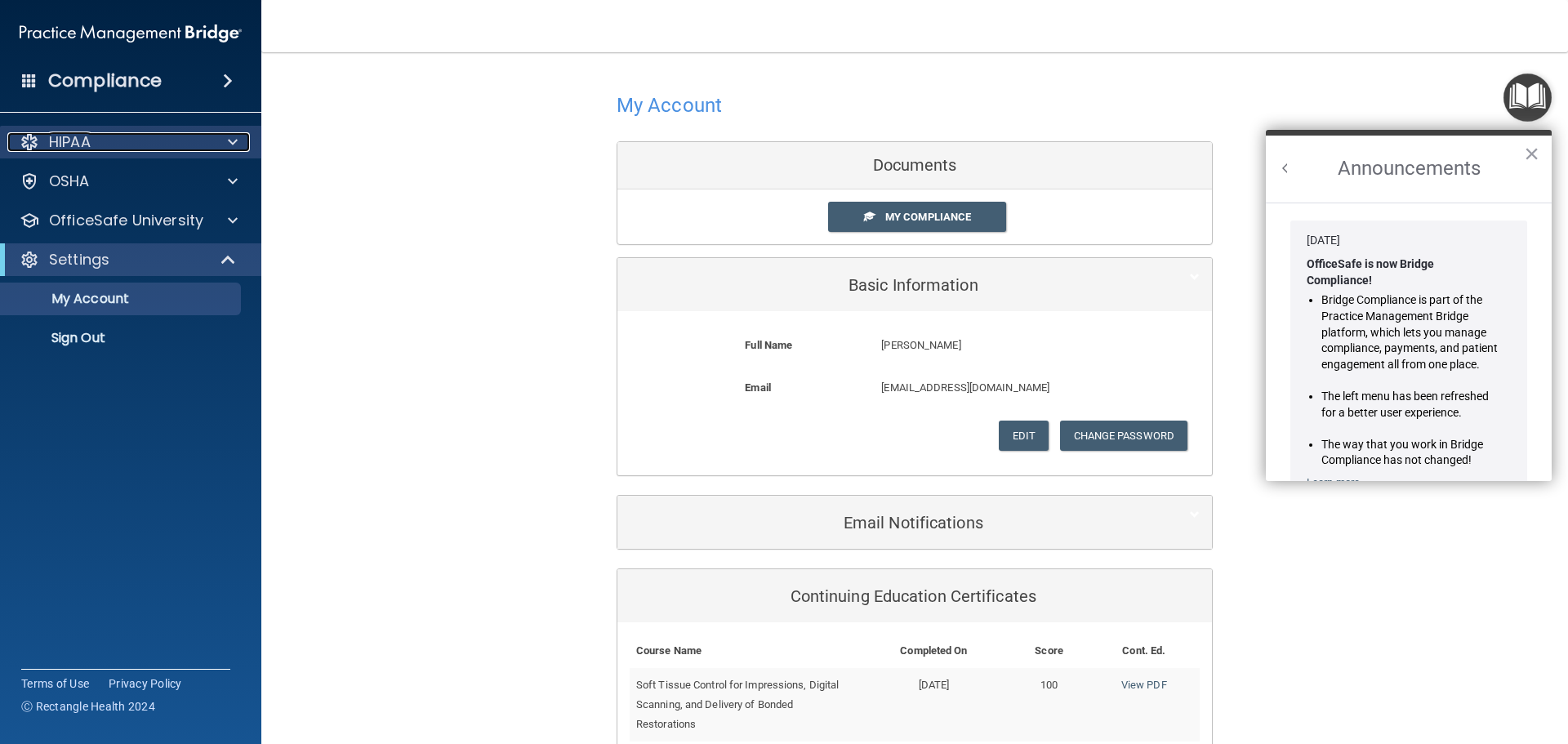
click at [123, 144] on div "HIPAA" at bounding box center [109, 142] width 202 height 20
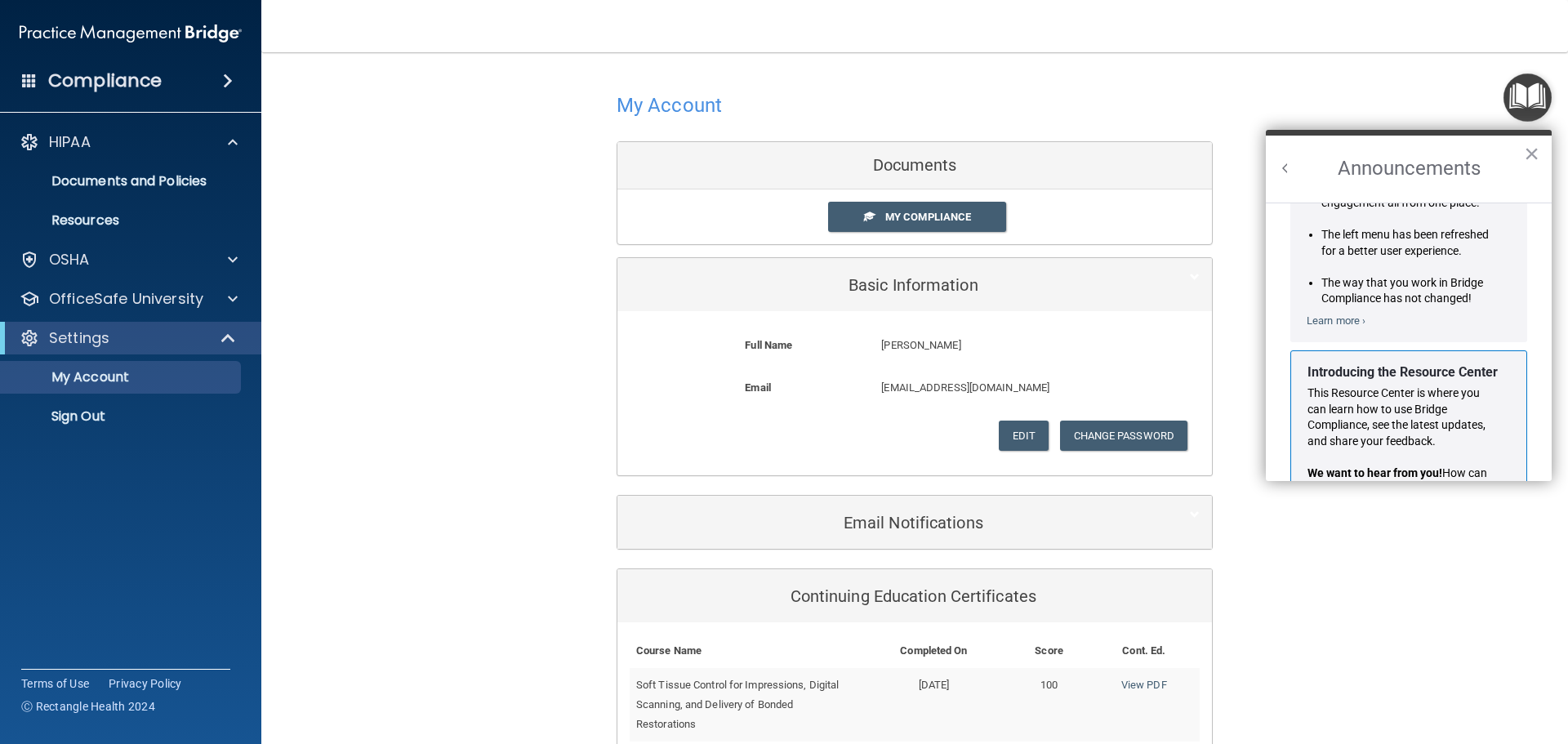
scroll to position [286, 0]
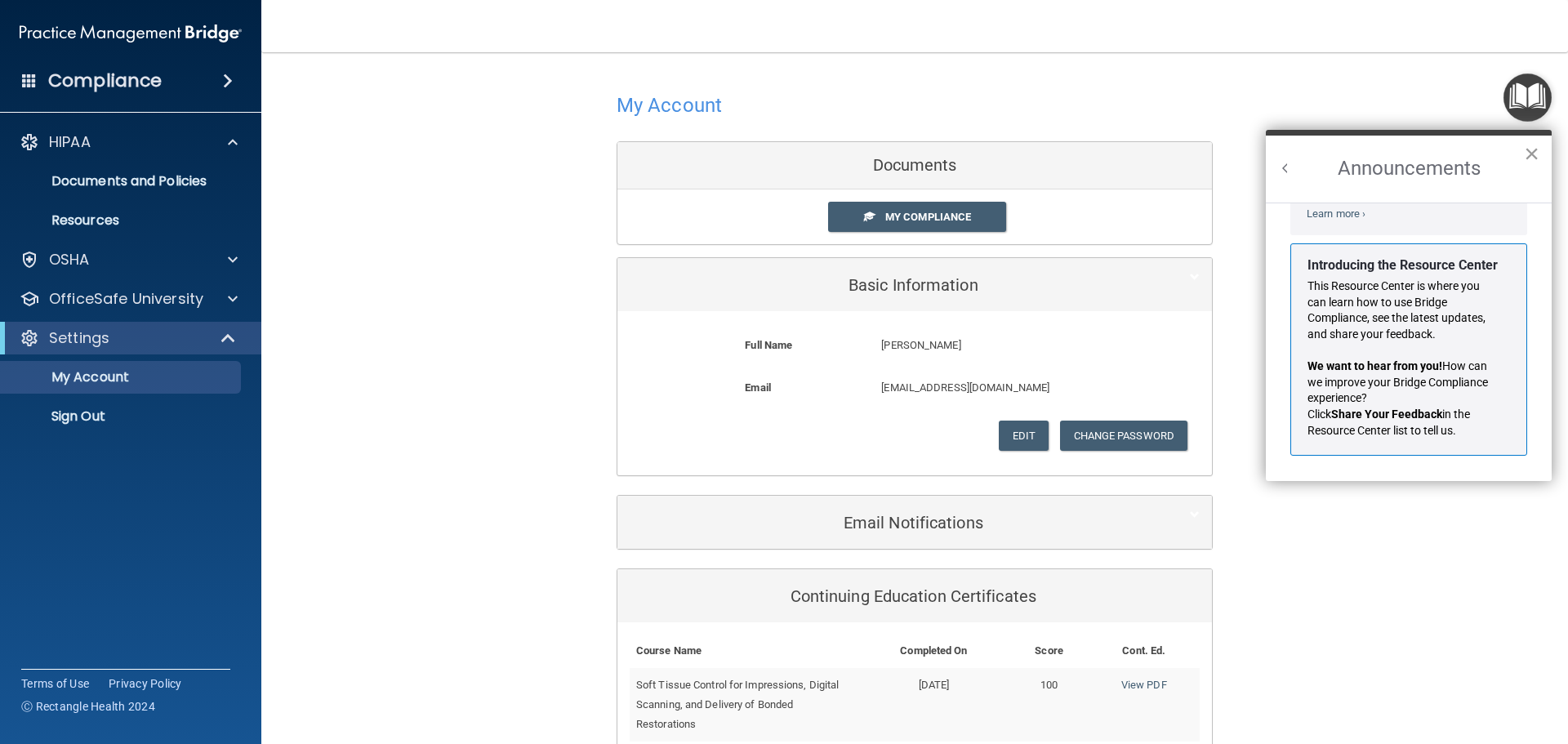
click at [1533, 153] on button "×" at bounding box center [1532, 153] width 15 height 26
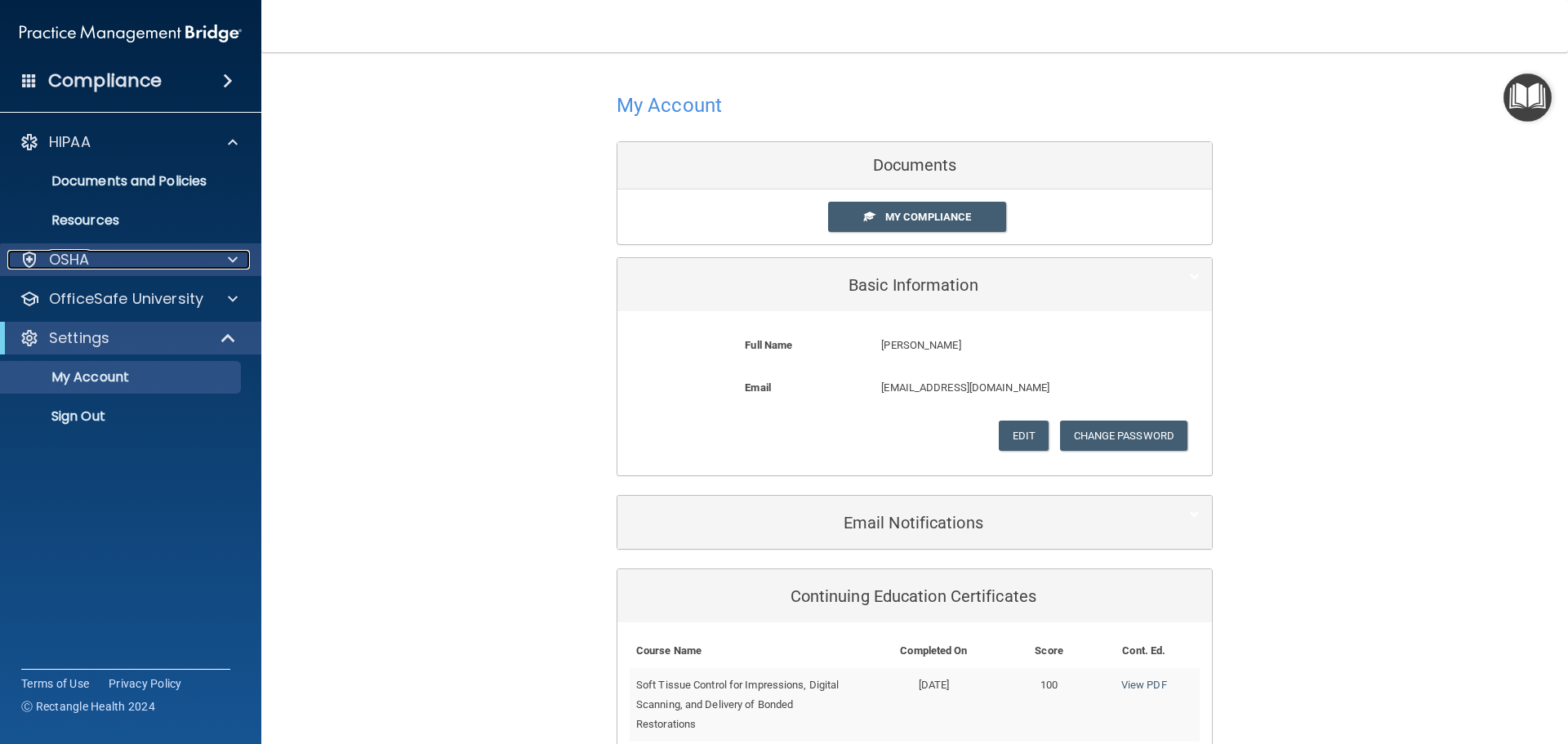
click at [85, 252] on p "OSHA" at bounding box center [69, 259] width 41 height 20
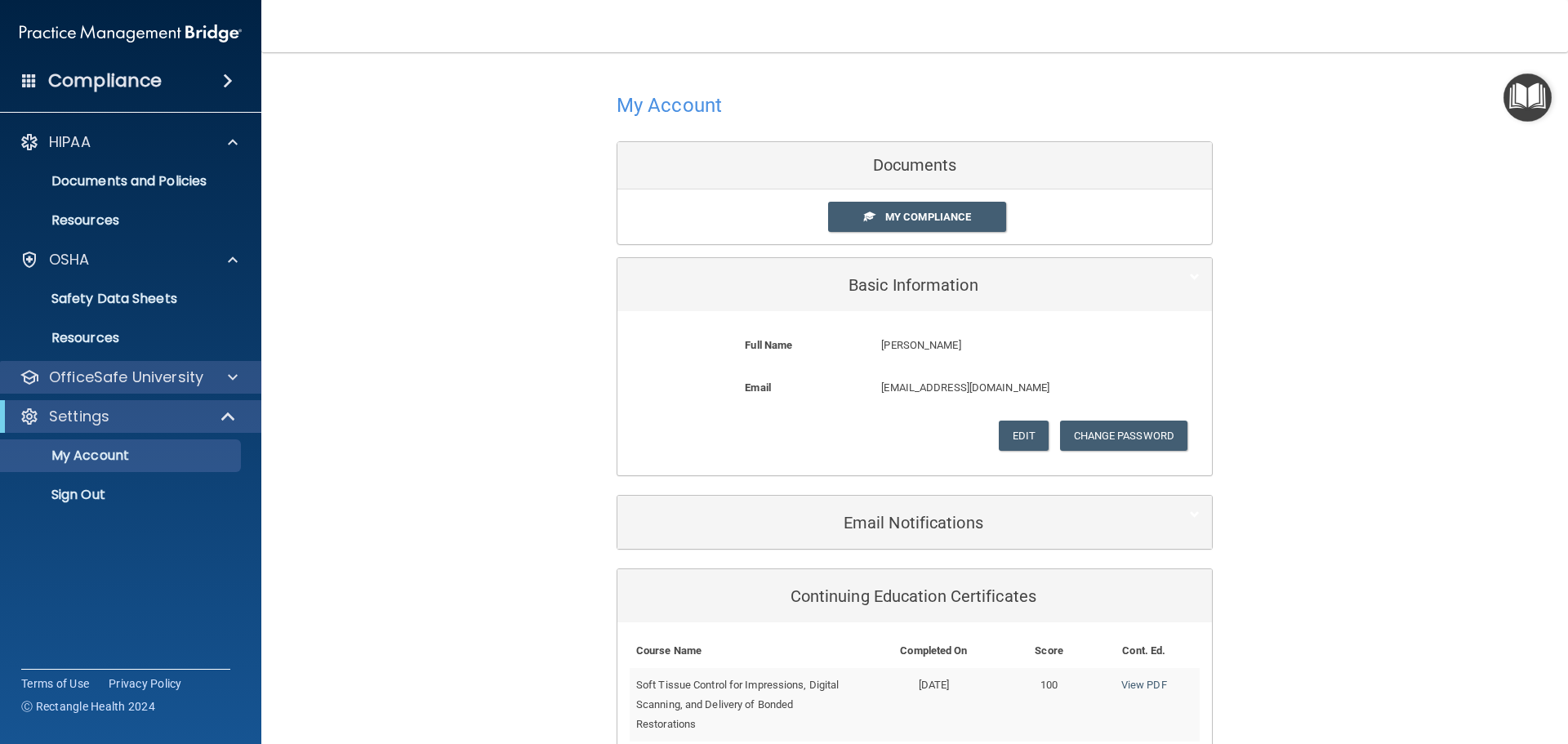
click at [182, 362] on div "OfficeSafe University" at bounding box center [131, 377] width 262 height 32
click at [157, 176] on p "Documents and Policies" at bounding box center [122, 180] width 223 height 16
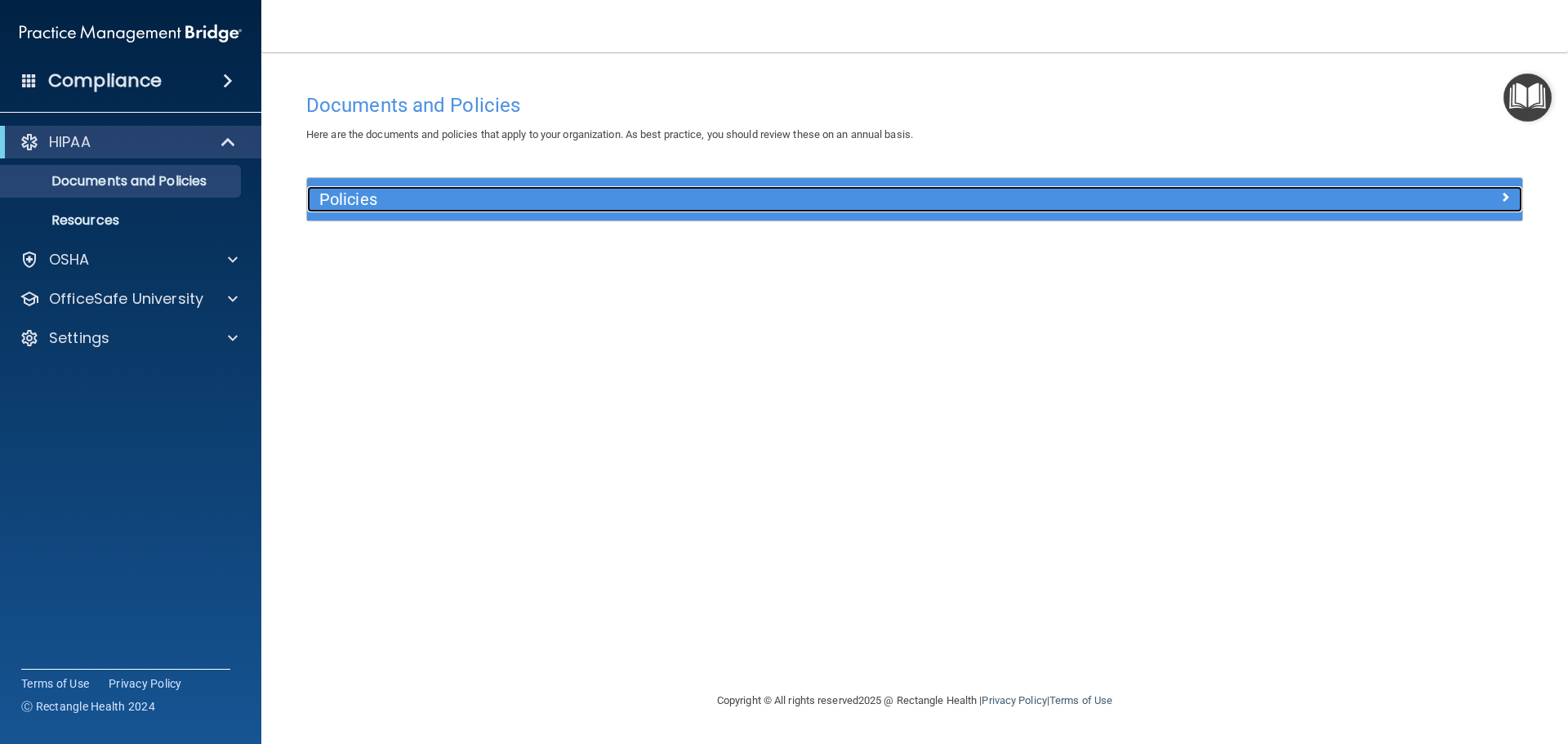
click at [382, 196] on h5 "Policies" at bounding box center [763, 198] width 887 height 18
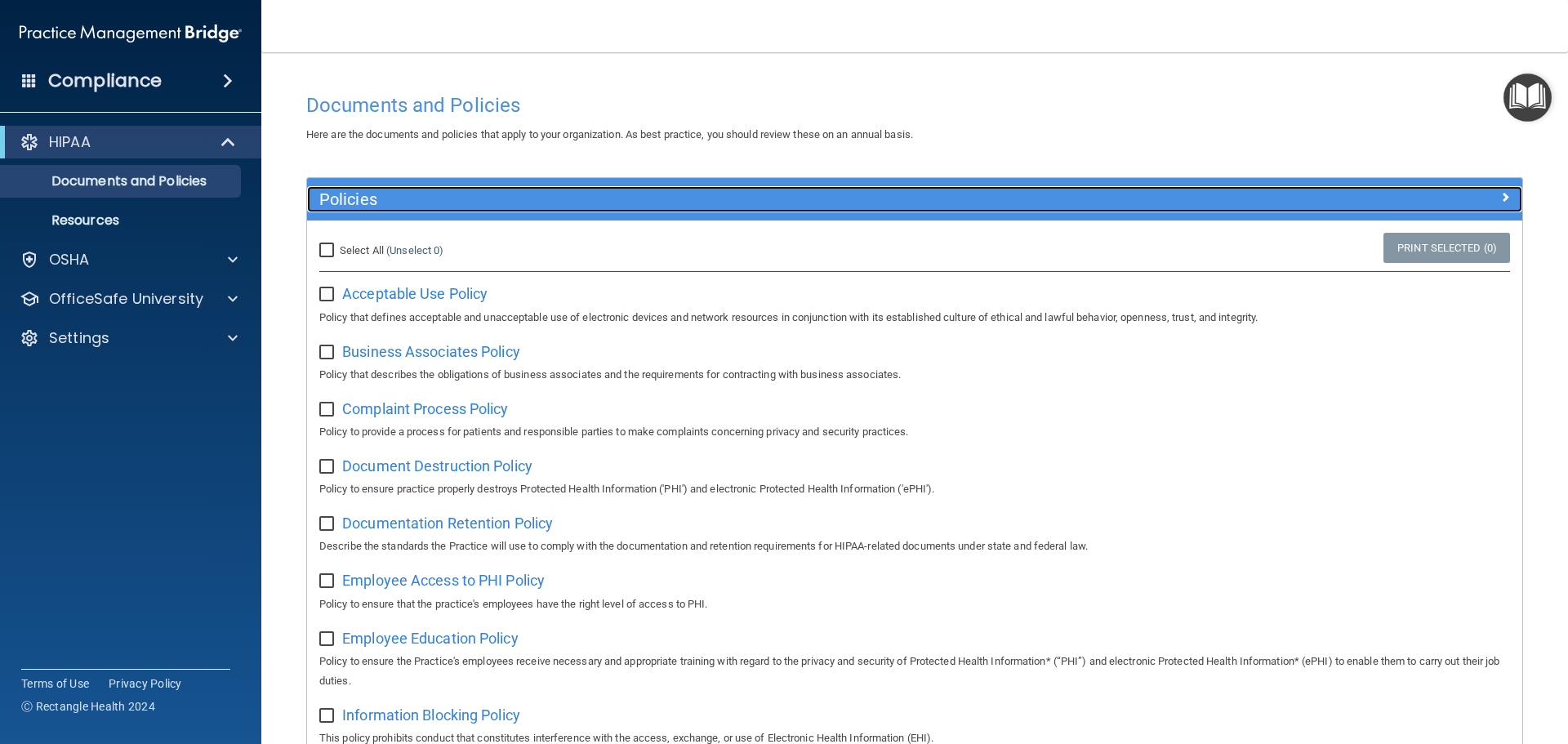
click at [382, 196] on h5 "Policies" at bounding box center [763, 198] width 887 height 18
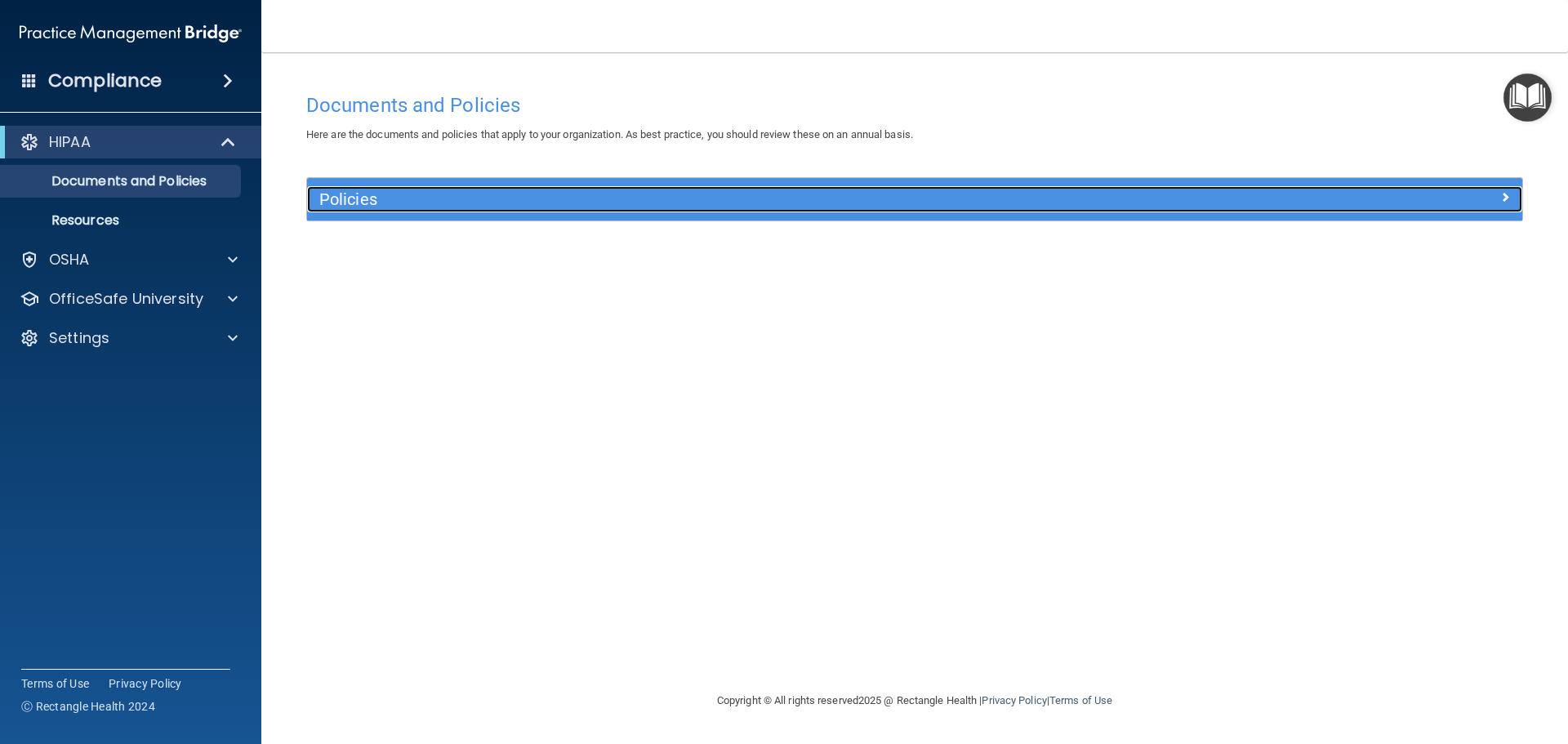
click at [382, 196] on h5 "Policies" at bounding box center [763, 198] width 887 height 18
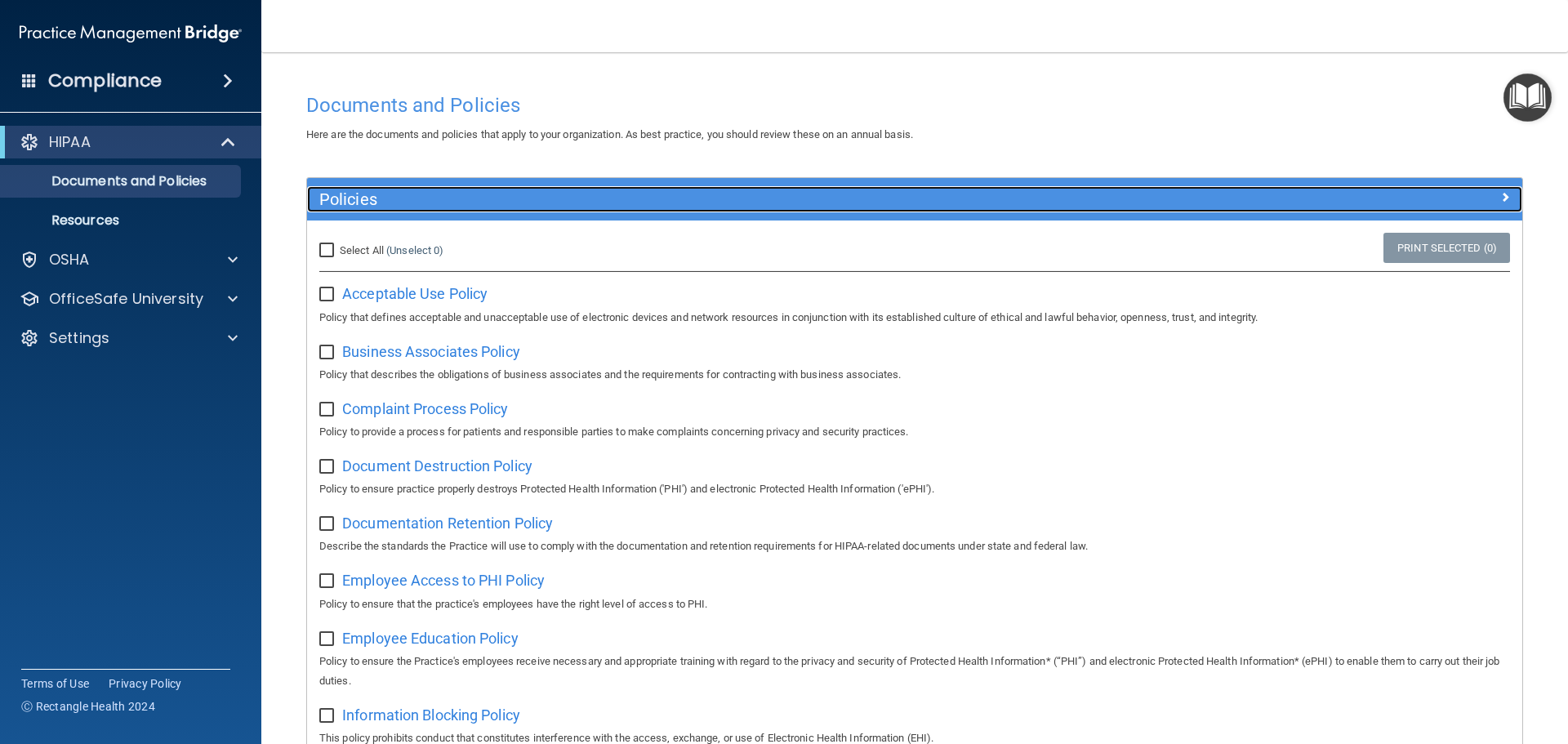
click at [382, 196] on h5 "Policies" at bounding box center [763, 198] width 887 height 18
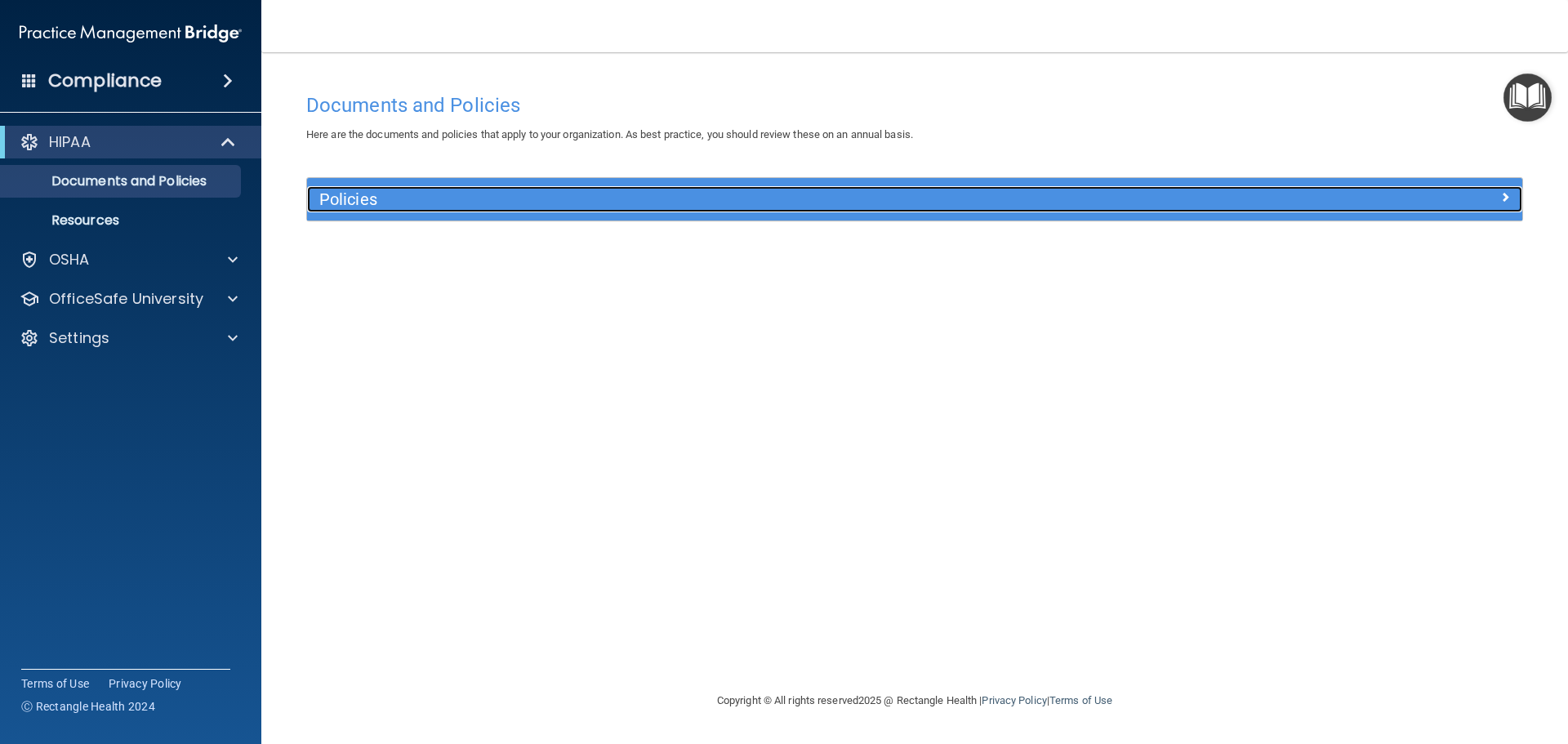
click at [382, 196] on h5 "Policies" at bounding box center [763, 198] width 887 height 18
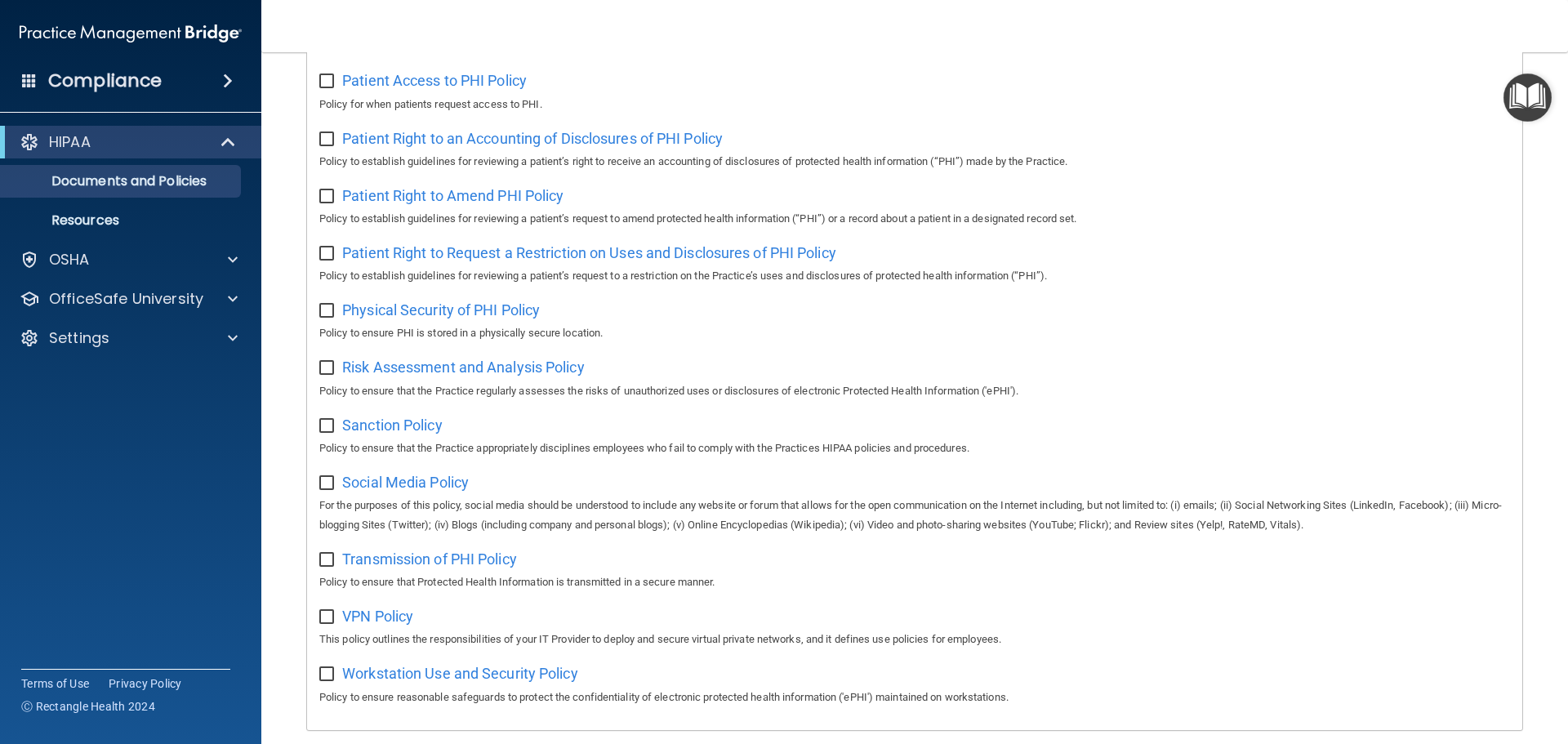
scroll to position [801, 0]
